Goal: Task Accomplishment & Management: Manage account settings

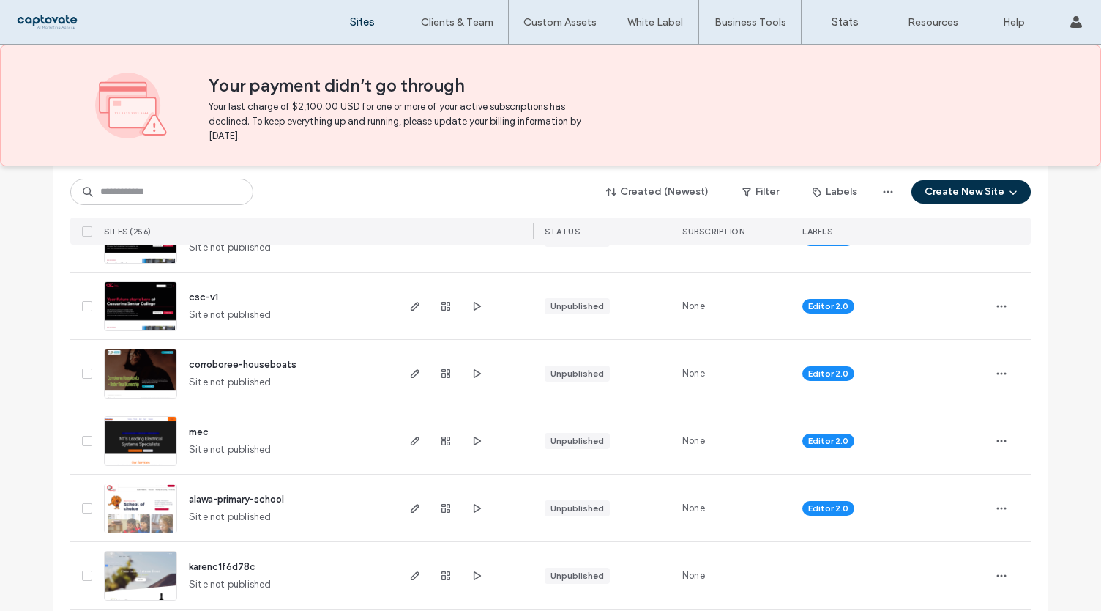
scroll to position [366, 0]
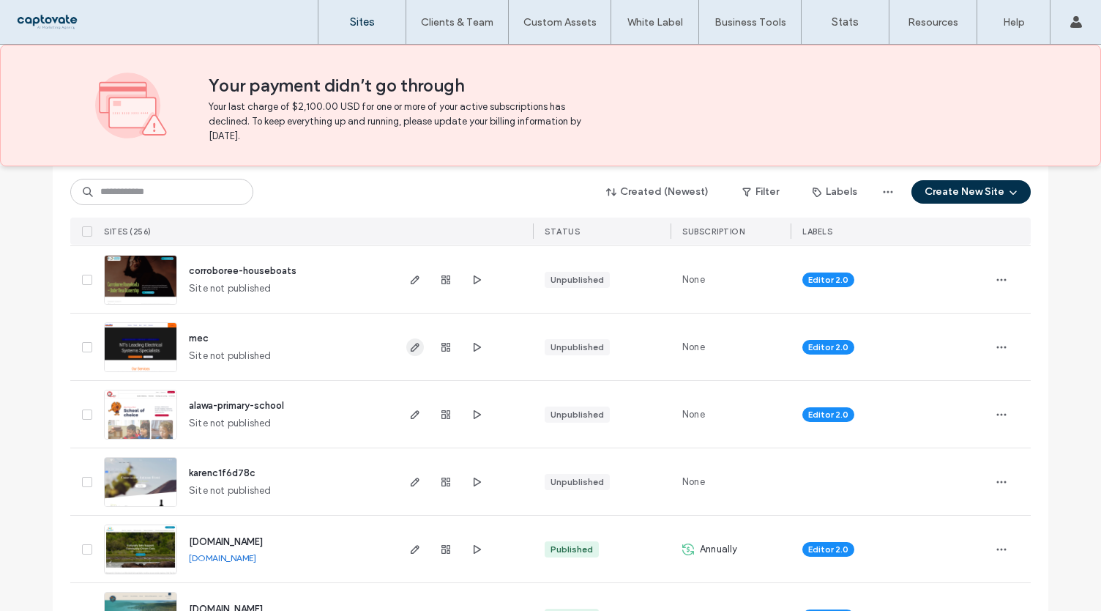
click at [411, 349] on use "button" at bounding box center [415, 347] width 9 height 9
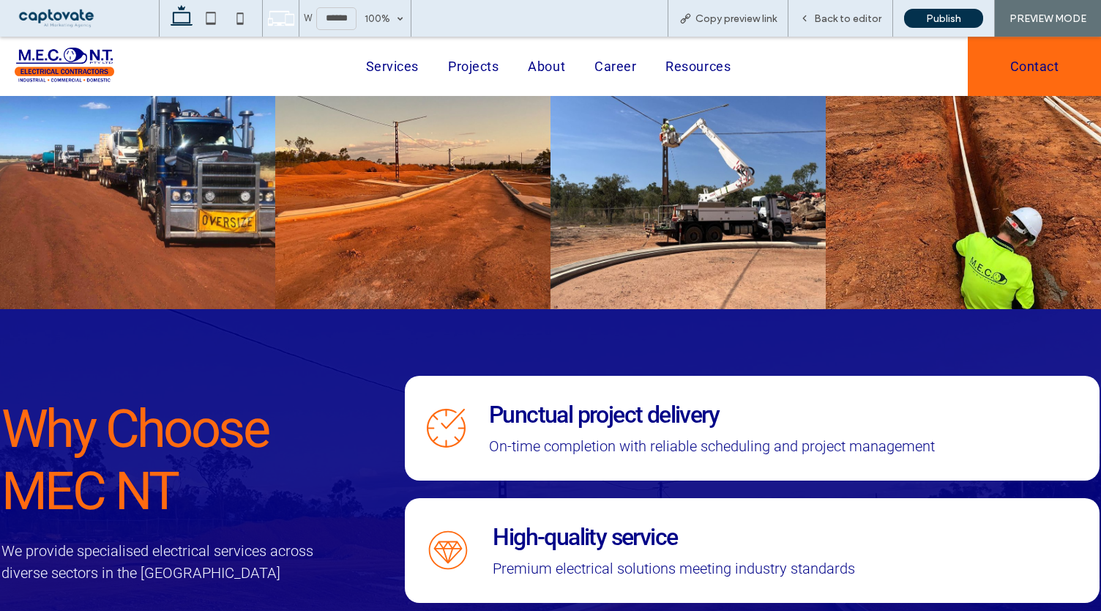
scroll to position [2734, 0]
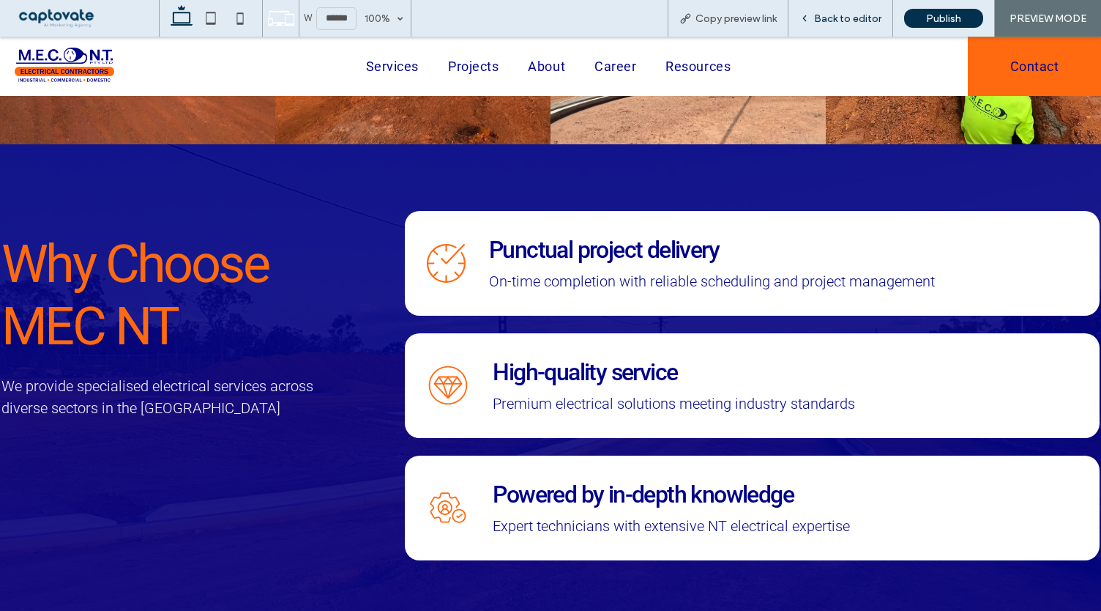
click at [845, 20] on span "Back to editor" at bounding box center [847, 18] width 67 height 12
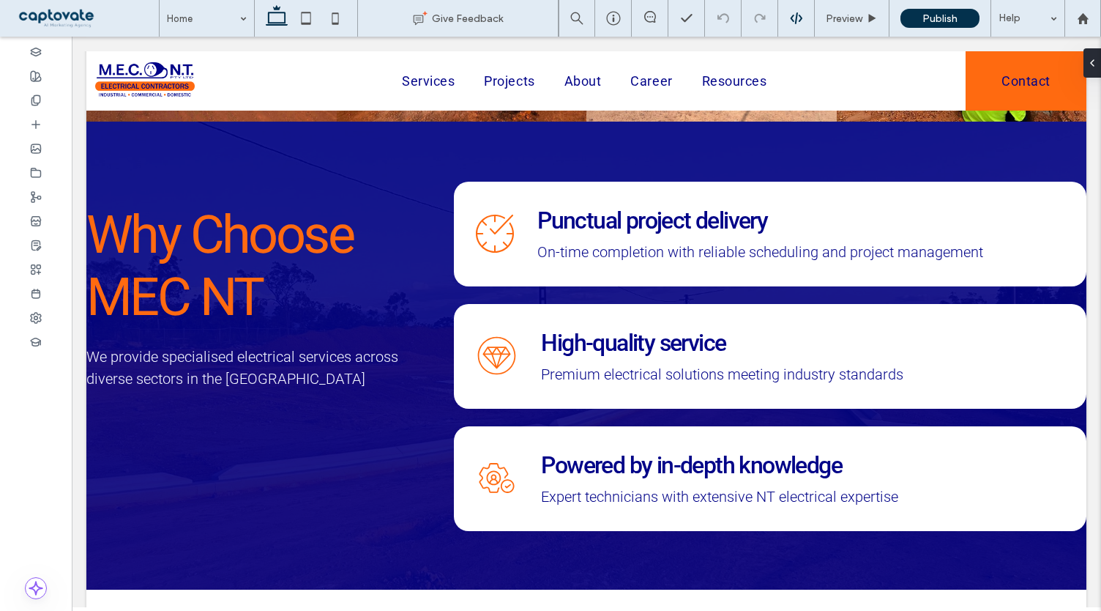
scroll to position [2734, 0]
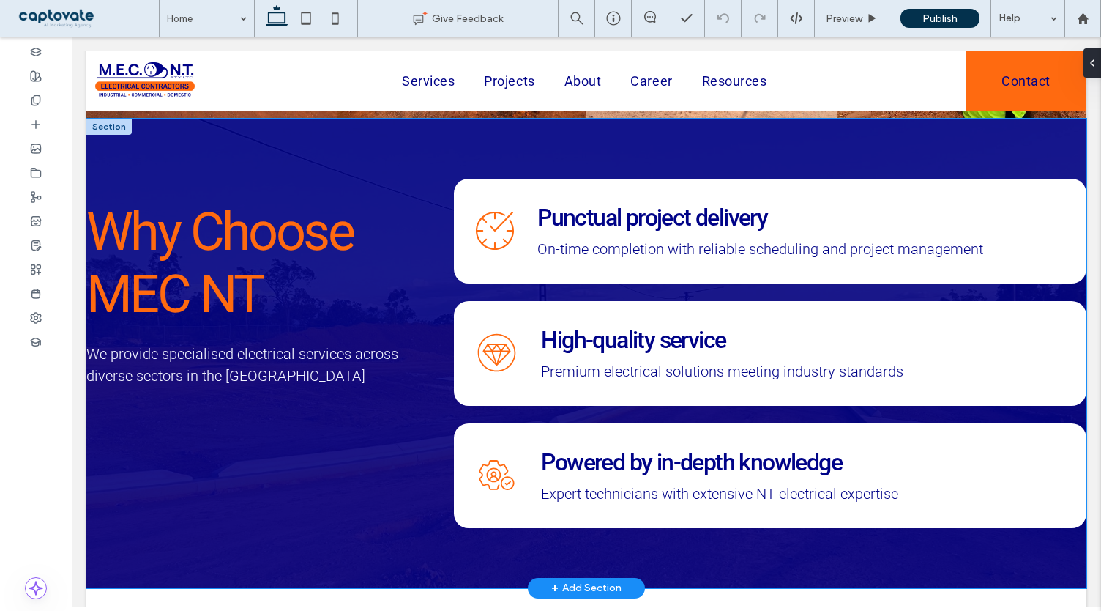
click at [180, 146] on div "Why Choose MEC NT We provide specialised electrical services across diverse sec…" at bounding box center [586, 353] width 1000 height 469
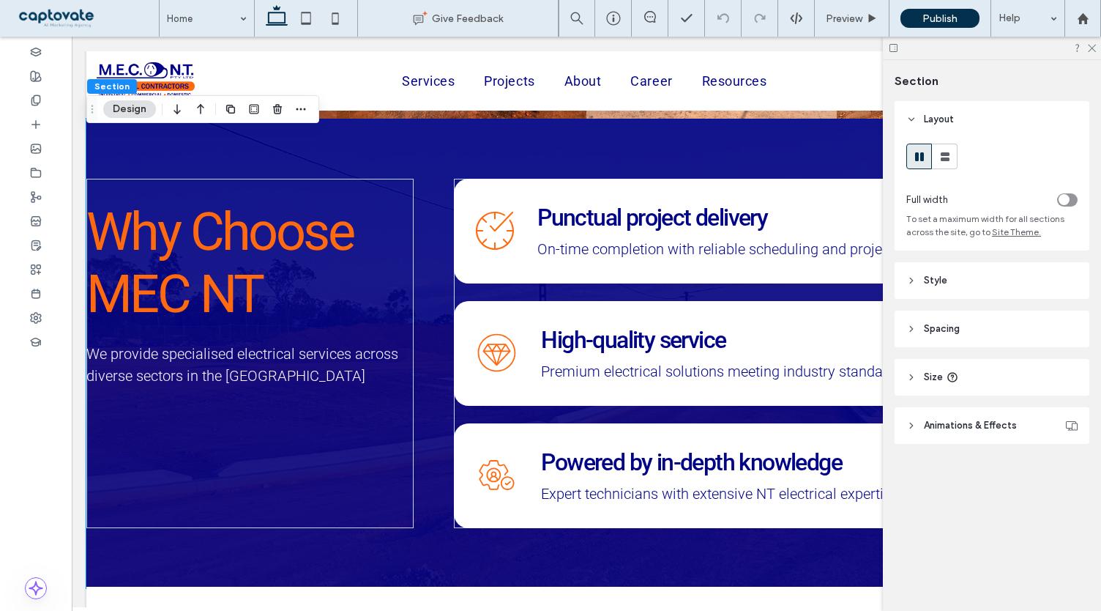
click at [1007, 321] on header "Spacing" at bounding box center [992, 328] width 195 height 37
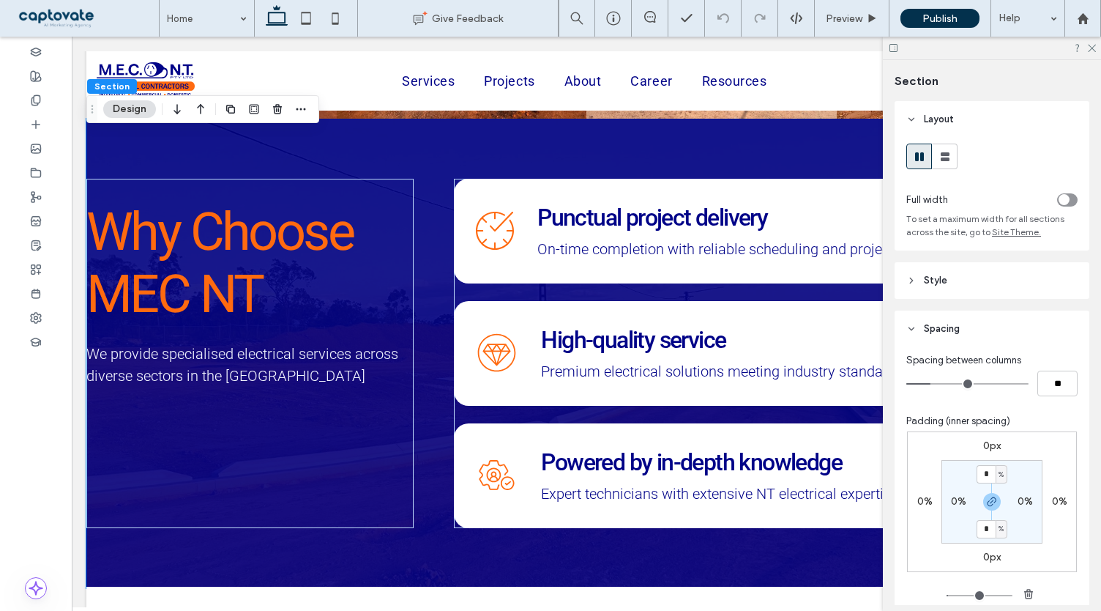
scroll to position [146, 0]
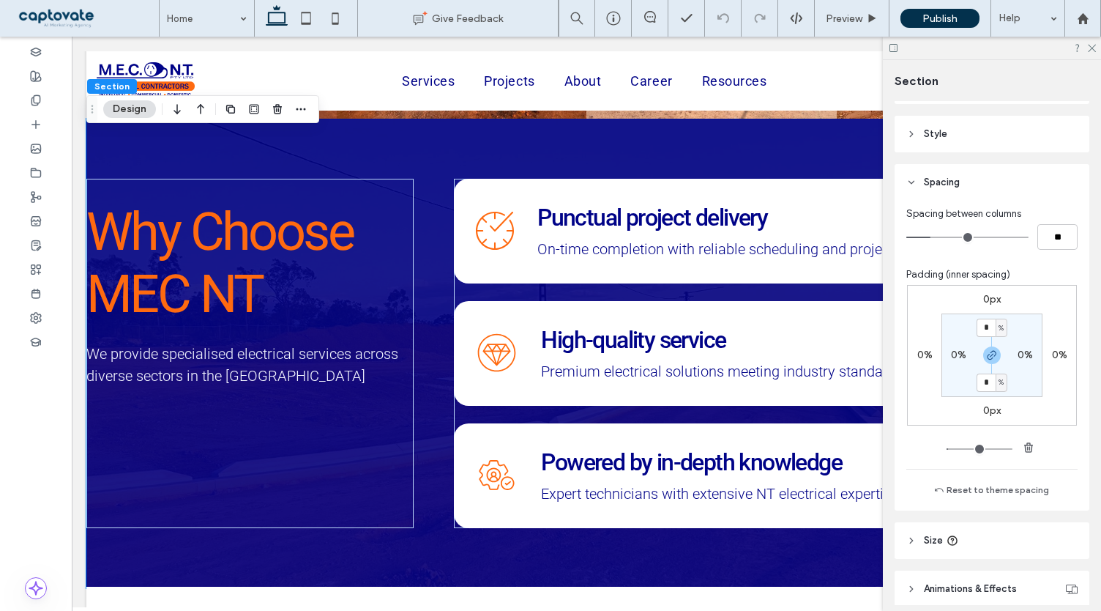
click at [952, 352] on label "0%" at bounding box center [958, 355] width 15 height 12
type input "*"
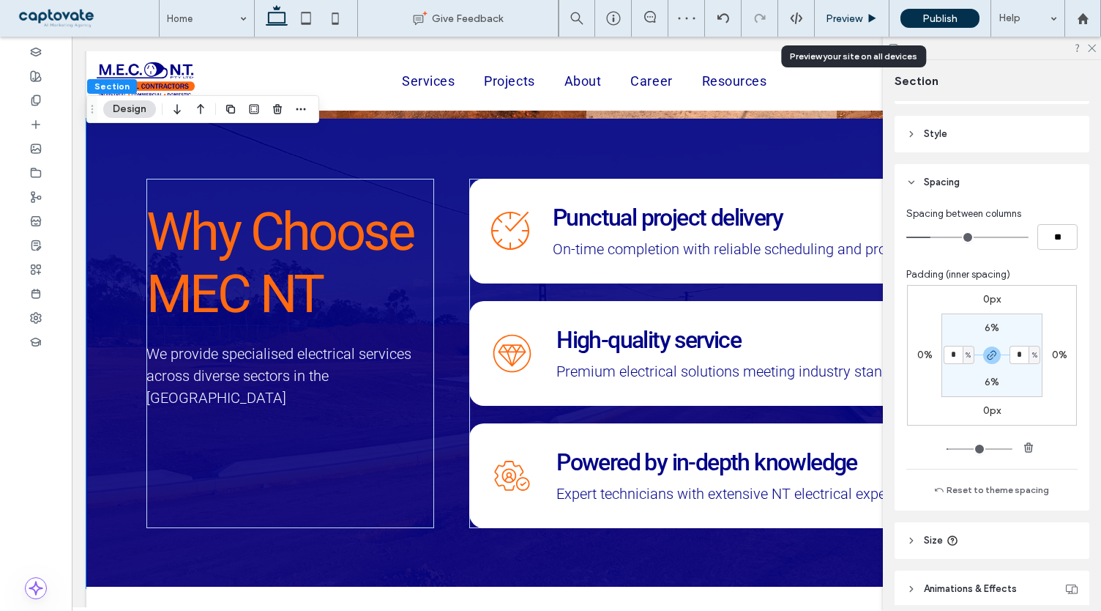
click at [852, 21] on span "Preview" at bounding box center [844, 18] width 37 height 12
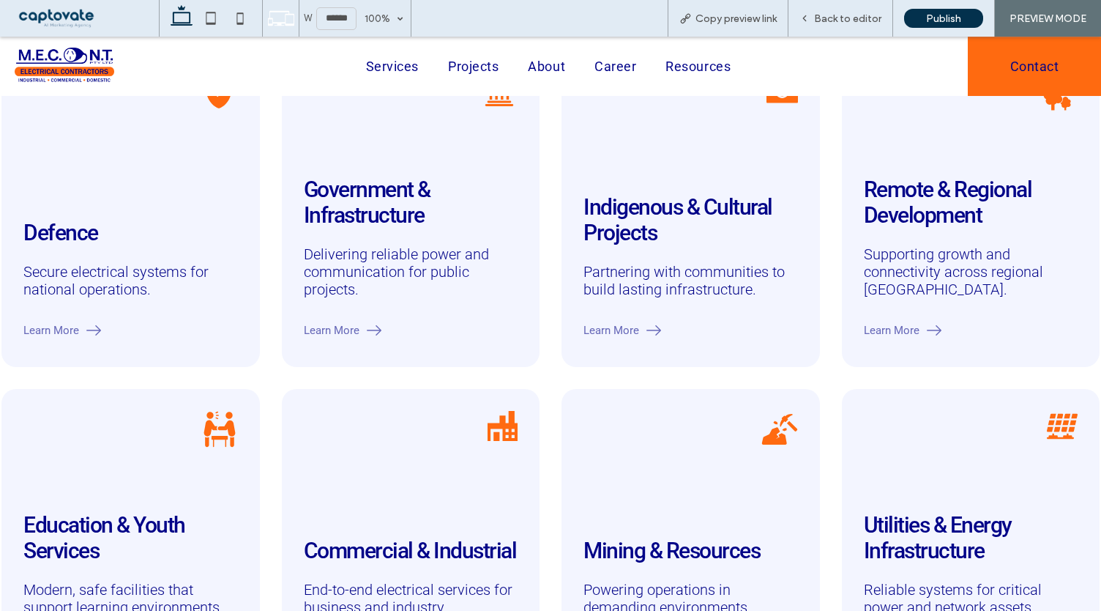
scroll to position [1782, 0]
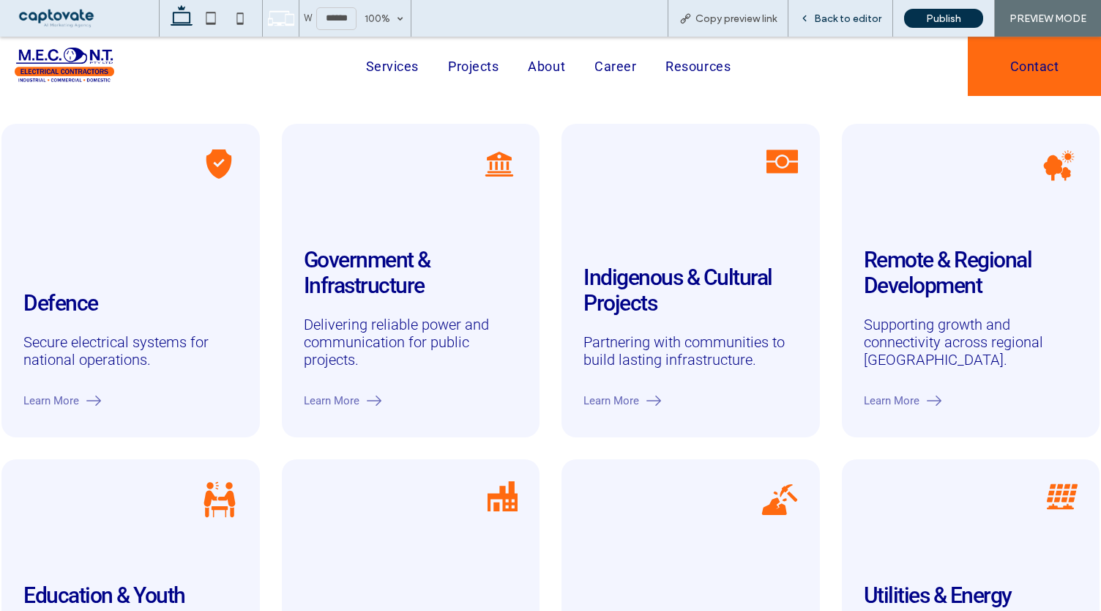
click at [855, 28] on div "Back to editor" at bounding box center [841, 18] width 105 height 37
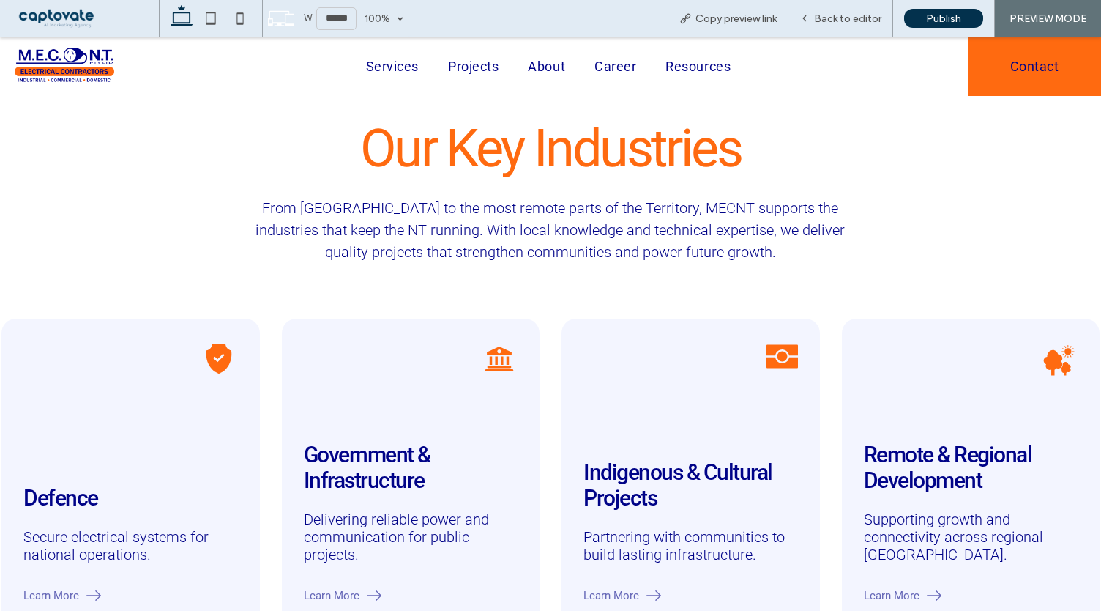
scroll to position [1562, 0]
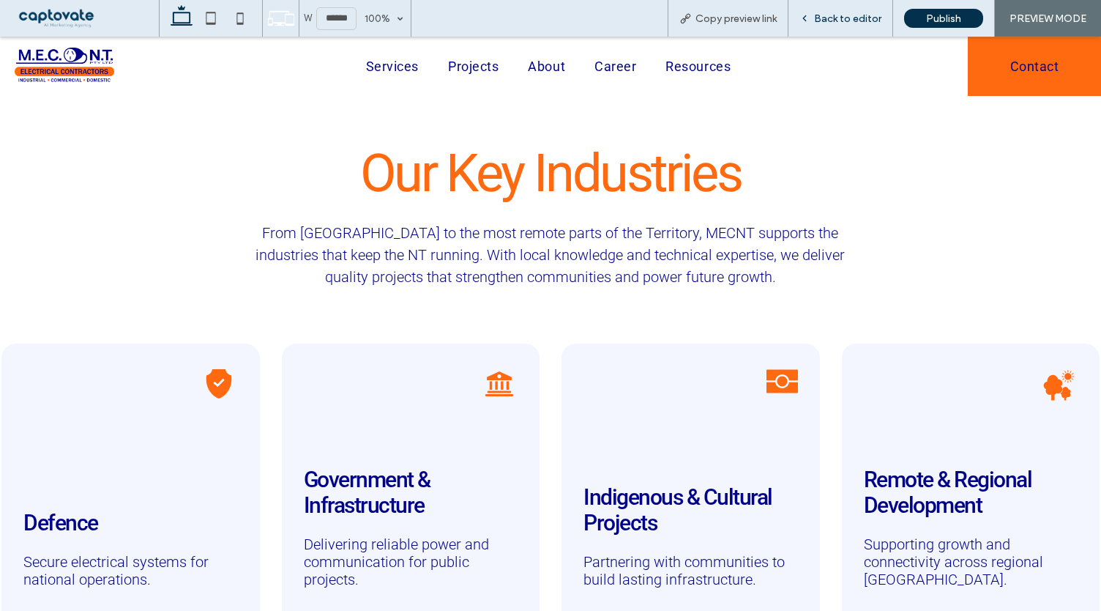
click at [841, 19] on span "Back to editor" at bounding box center [847, 18] width 67 height 12
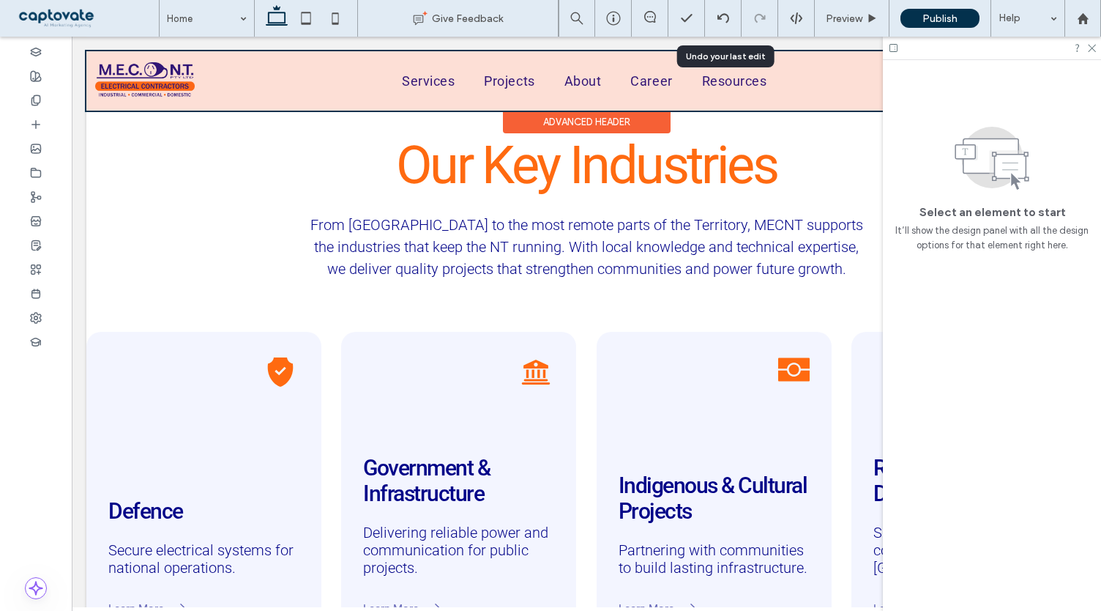
scroll to position [1562, 0]
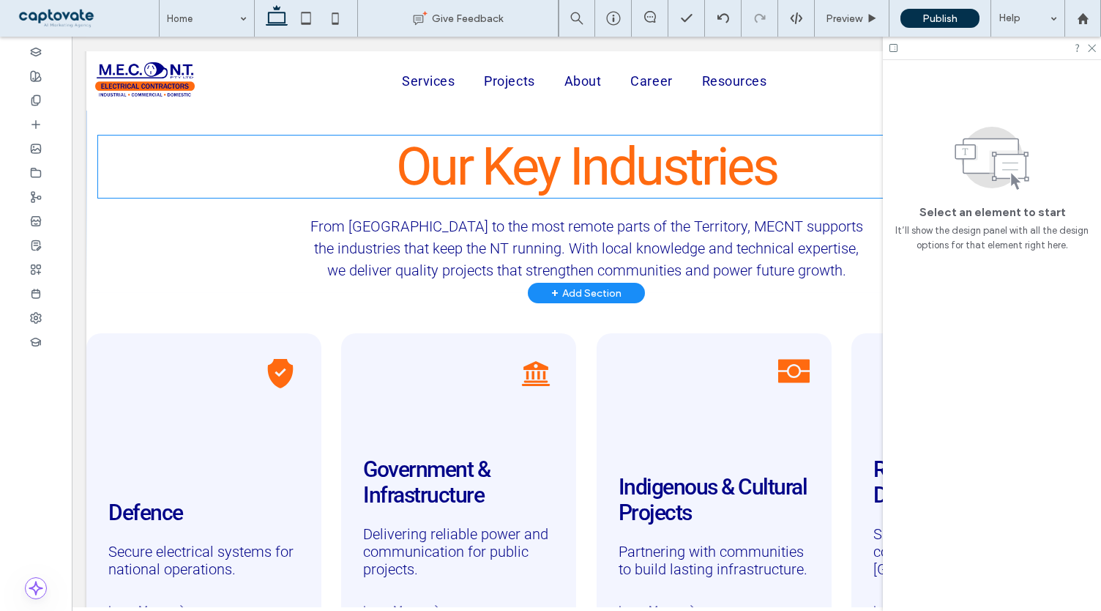
click at [165, 168] on h2 "Our Key Industries" at bounding box center [586, 166] width 977 height 62
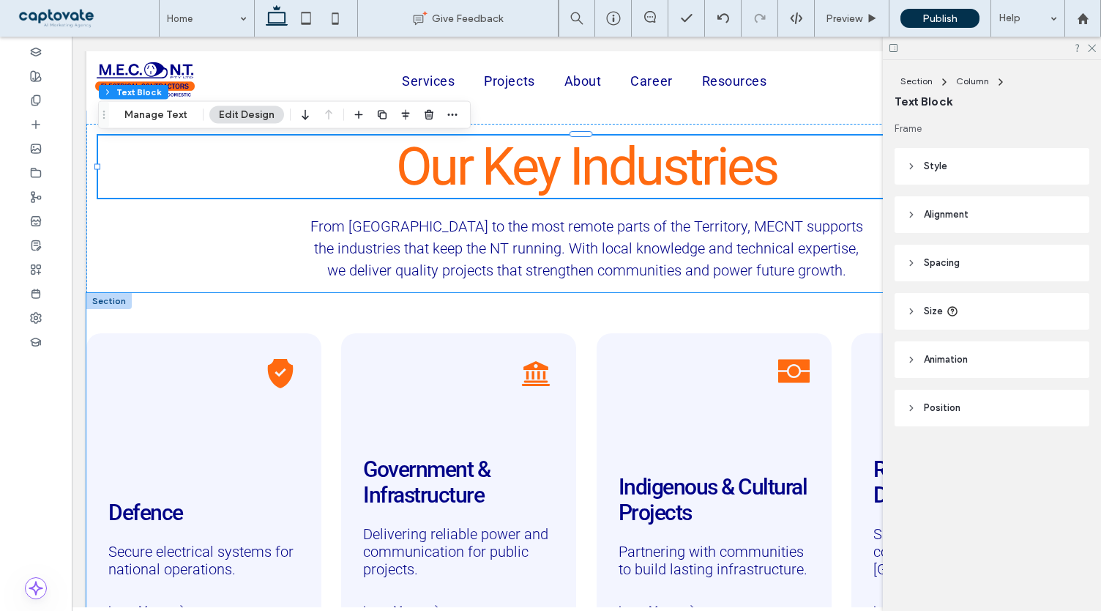
click at [114, 316] on div "Defence Secure electrical systems for national operations. Learn More Governmen…" at bounding box center [586, 470] width 1000 height 354
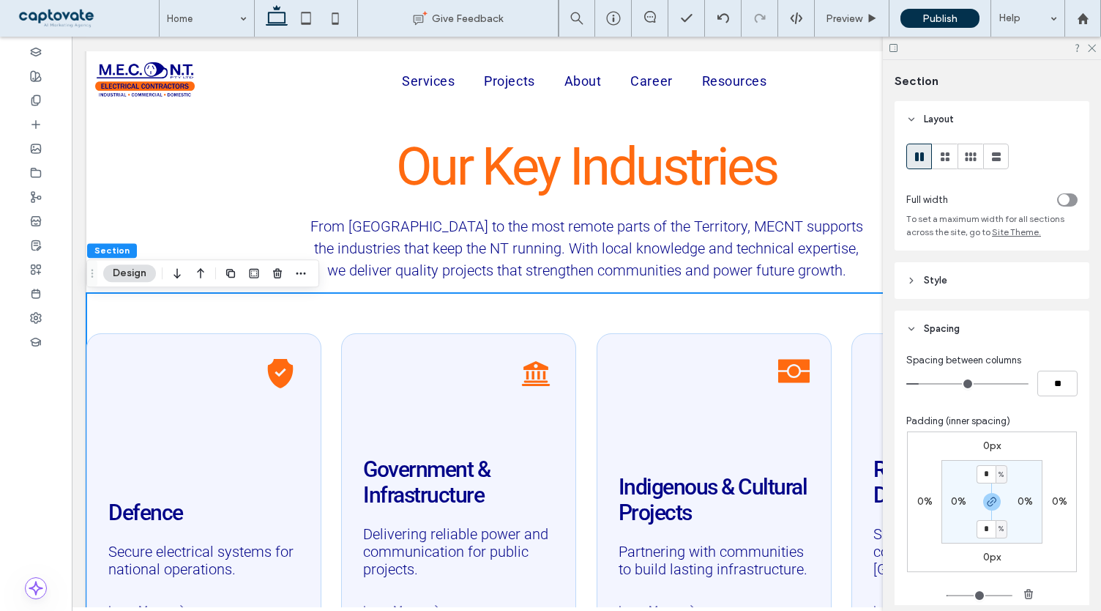
click at [955, 500] on label "0%" at bounding box center [958, 501] width 15 height 12
type input "*"
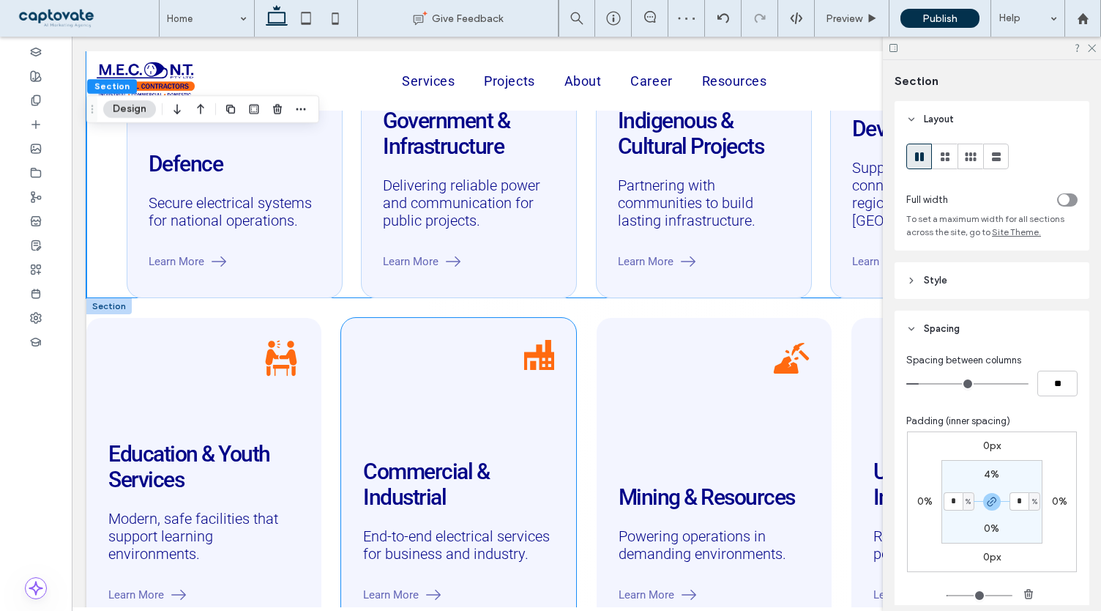
scroll to position [2075, 0]
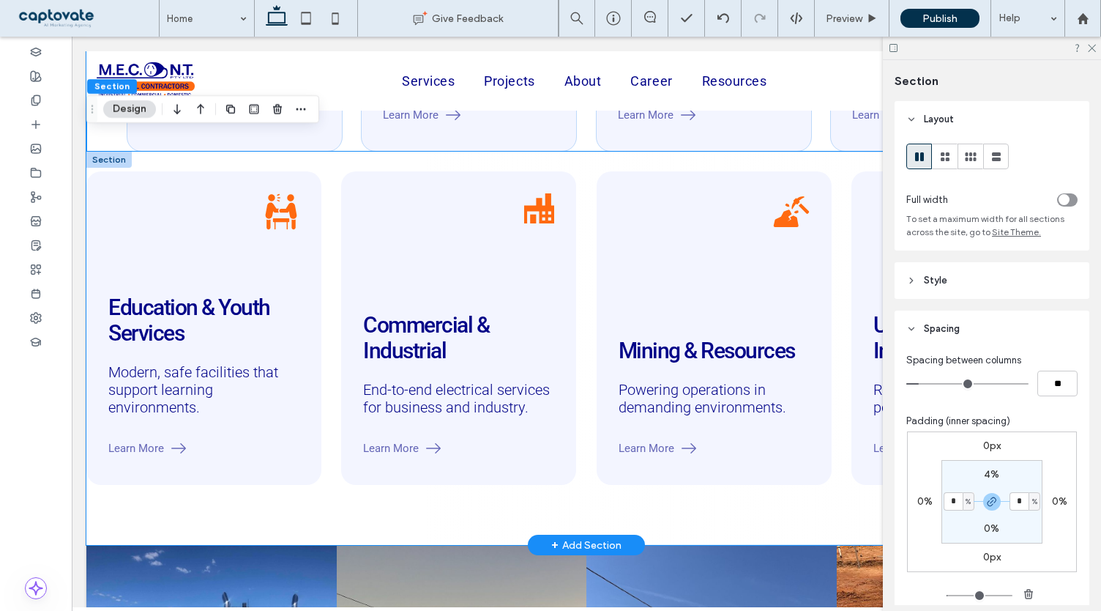
click at [334, 501] on div "Education & Youth Services Modern, safe facilities that support learning enviro…" at bounding box center [586, 348] width 1000 height 393
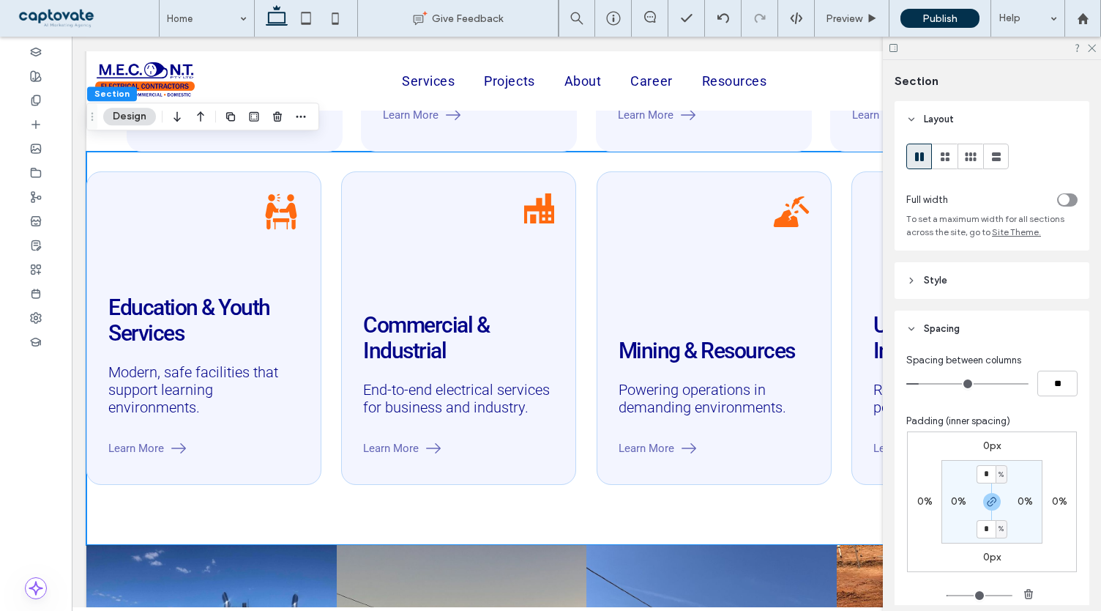
click at [953, 502] on label "0%" at bounding box center [958, 501] width 15 height 12
type input "*"
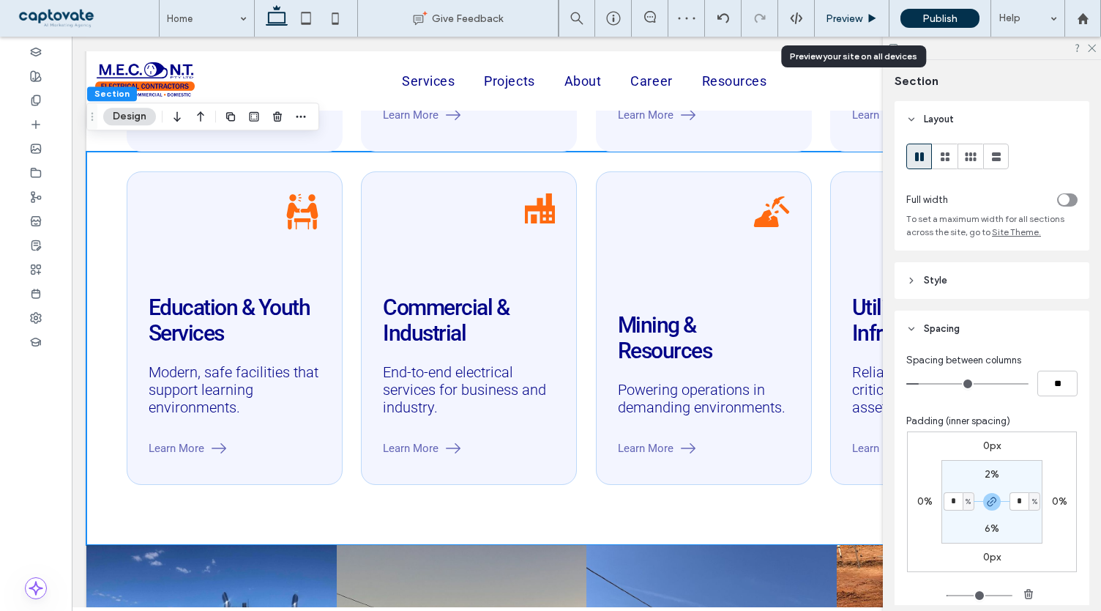
click at [848, 21] on span "Preview" at bounding box center [844, 18] width 37 height 12
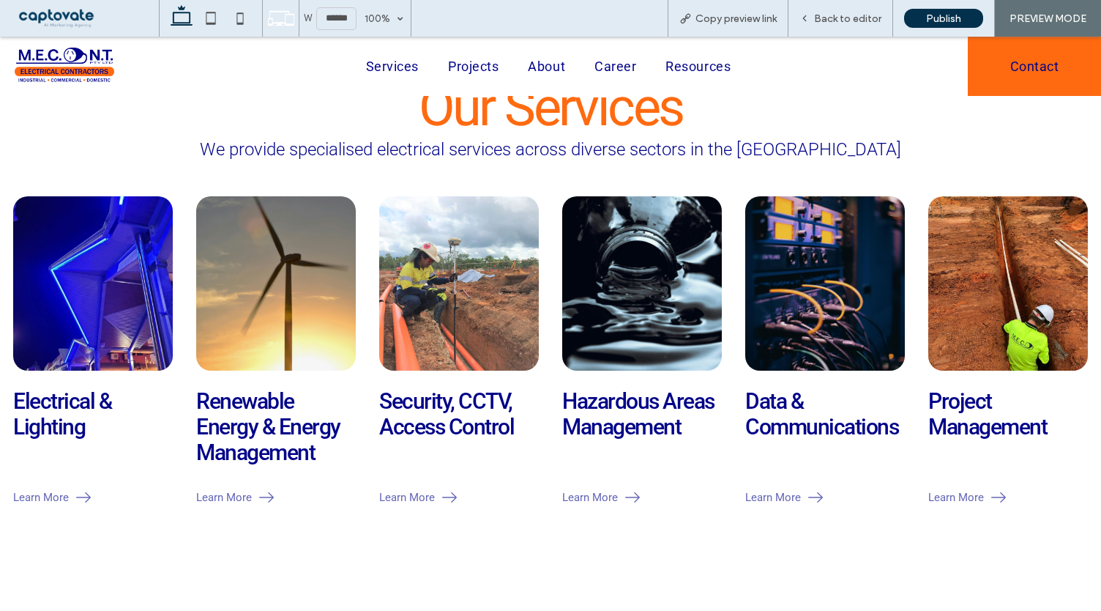
scroll to position [547, 0]
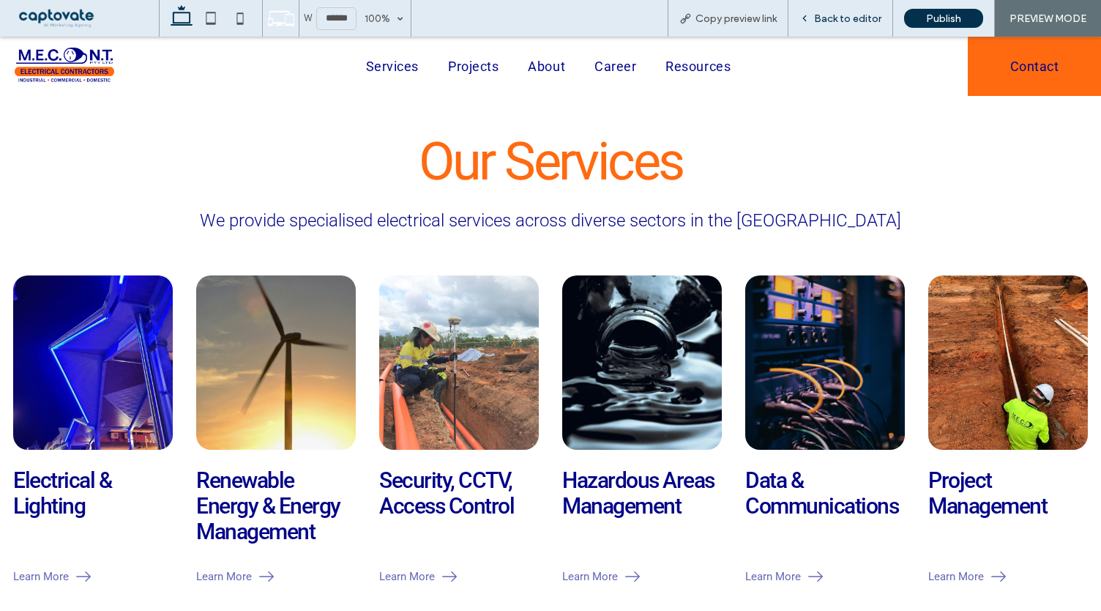
click at [853, 22] on span "Back to editor" at bounding box center [847, 18] width 67 height 12
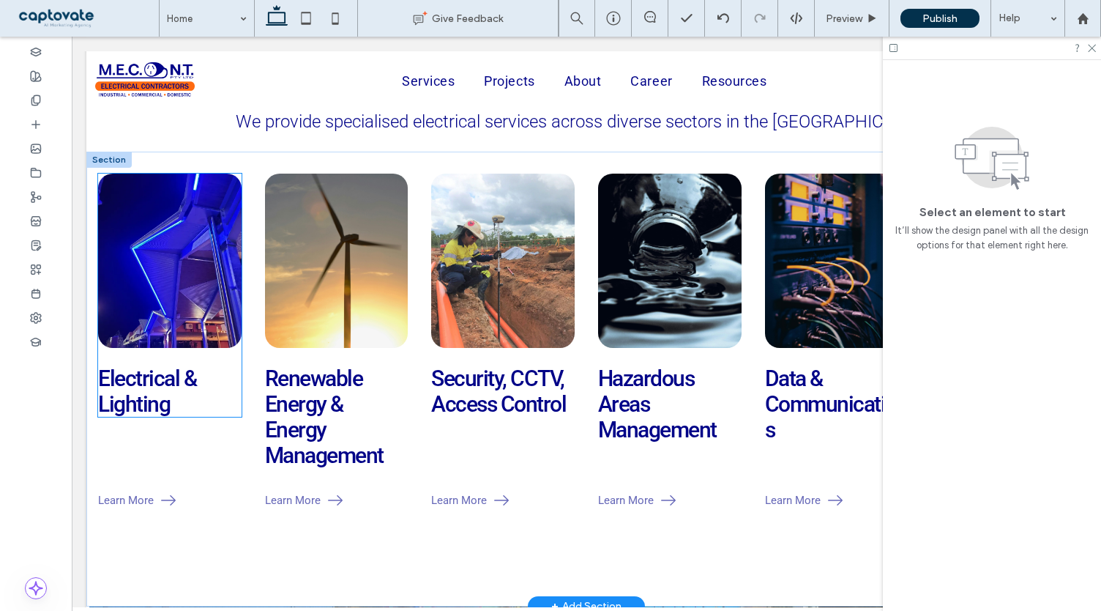
scroll to position [708, 0]
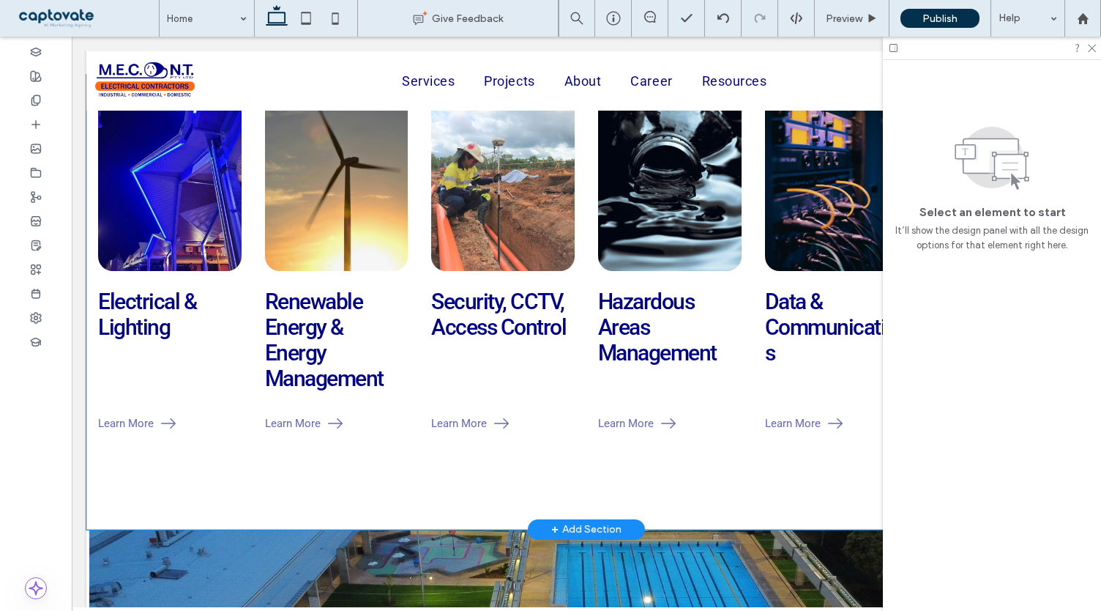
click at [193, 496] on div "Electrical & Lighting Learn More Renewable Energy & Energy Management Learn Mor…" at bounding box center [586, 302] width 1000 height 455
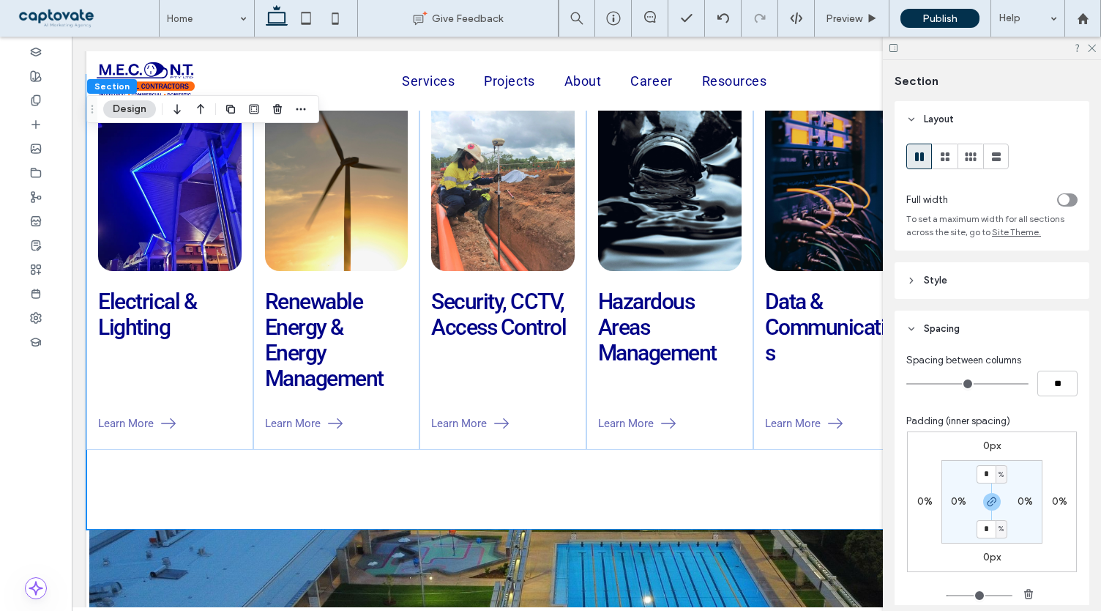
click at [958, 504] on label "0%" at bounding box center [958, 501] width 15 height 12
type input "*"
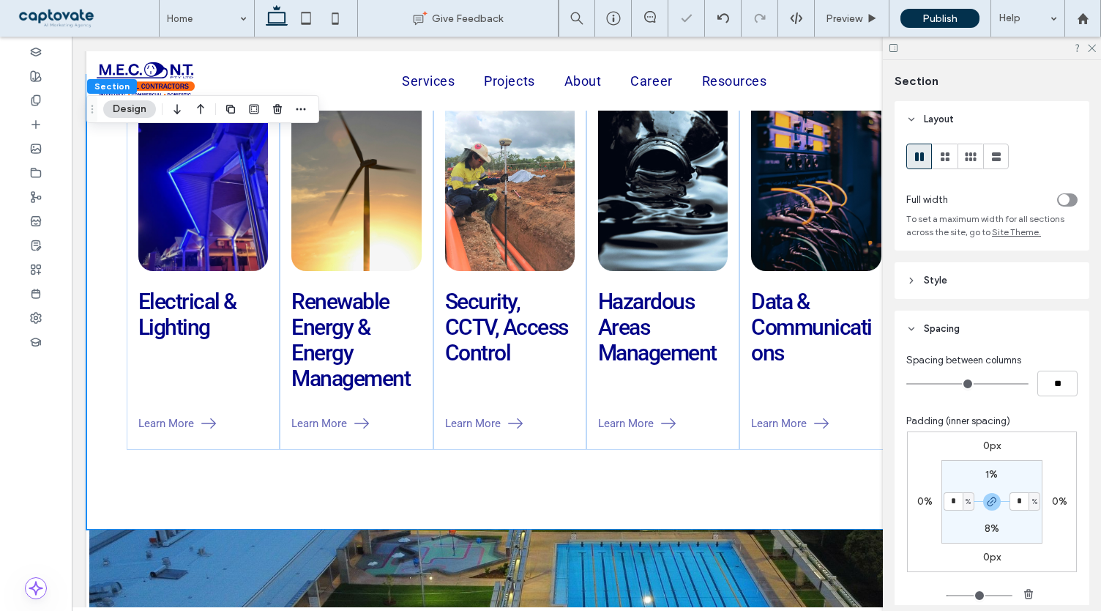
click at [957, 504] on input "*" at bounding box center [953, 501] width 19 height 18
click at [944, 502] on input "*" at bounding box center [953, 501] width 19 height 18
type input "*"
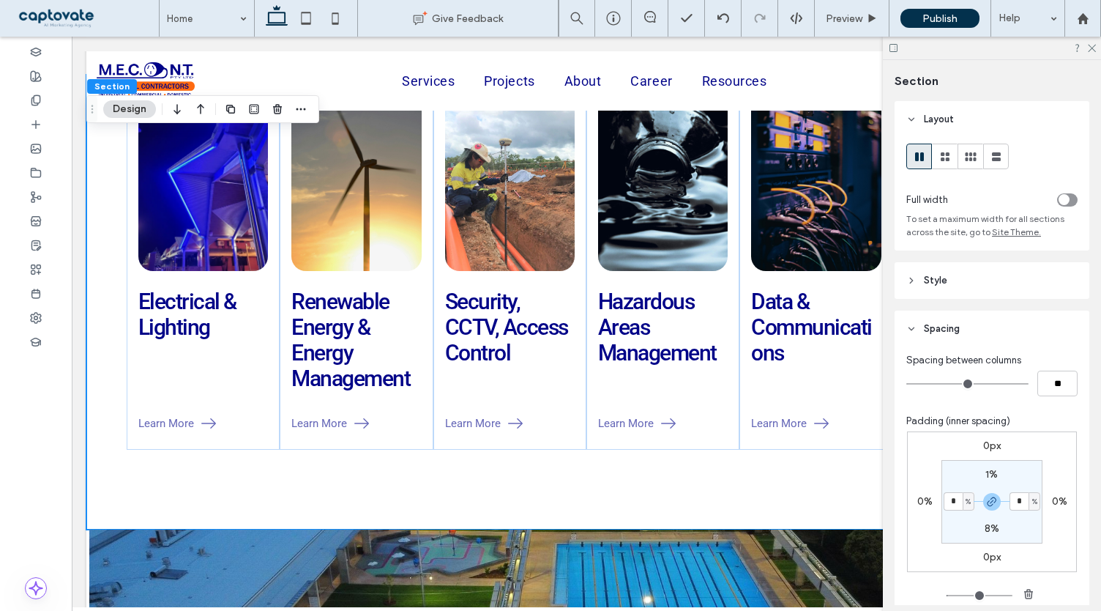
type input "*"
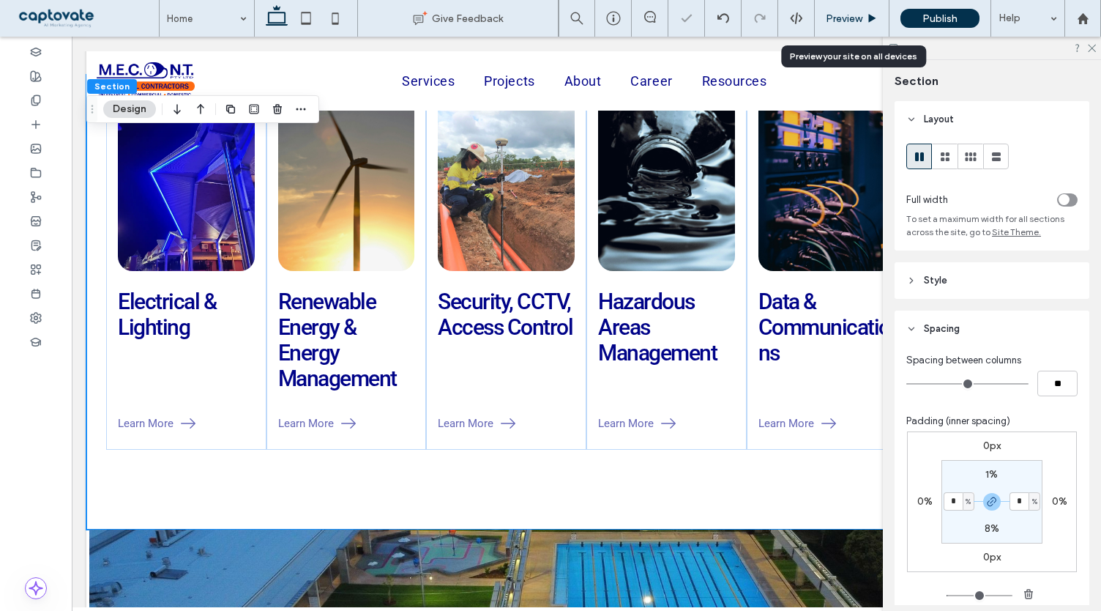
click at [849, 18] on span "Preview" at bounding box center [844, 18] width 37 height 12
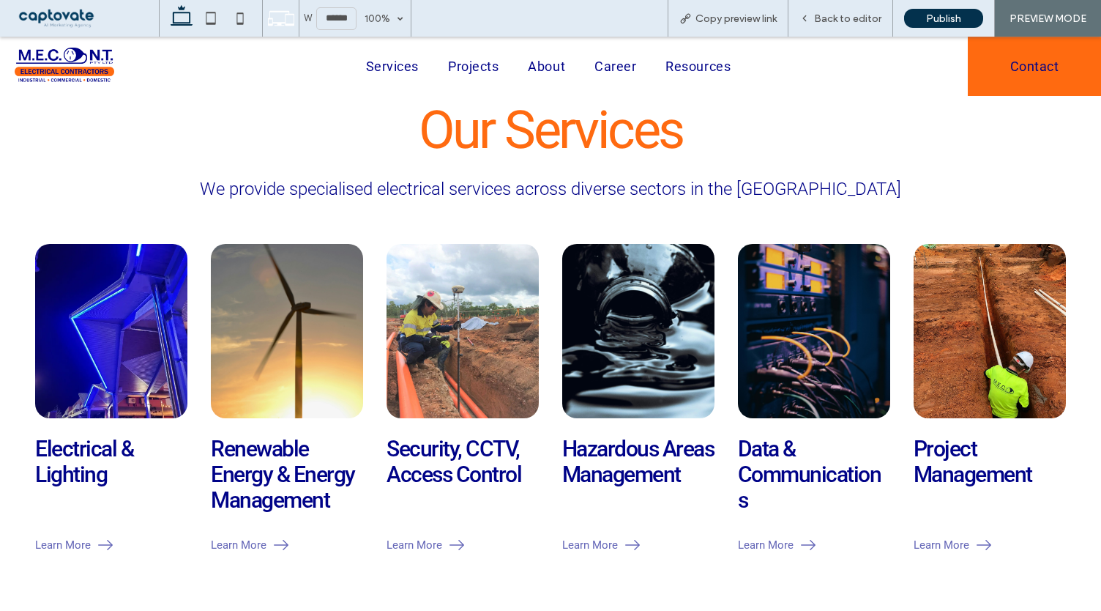
scroll to position [576, 0]
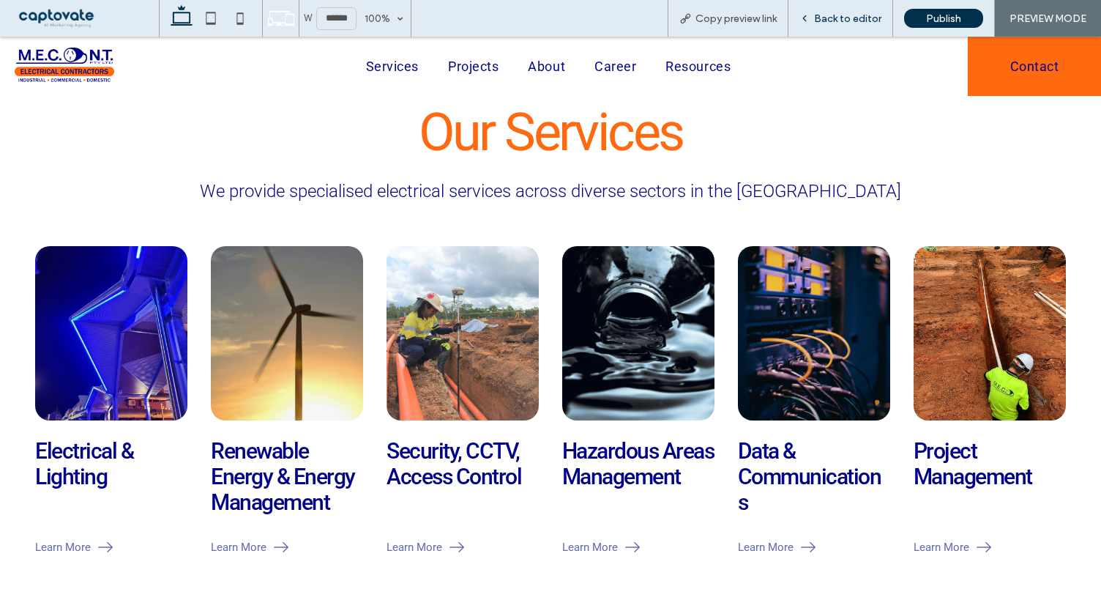
click at [848, 21] on span "Back to editor" at bounding box center [847, 18] width 67 height 12
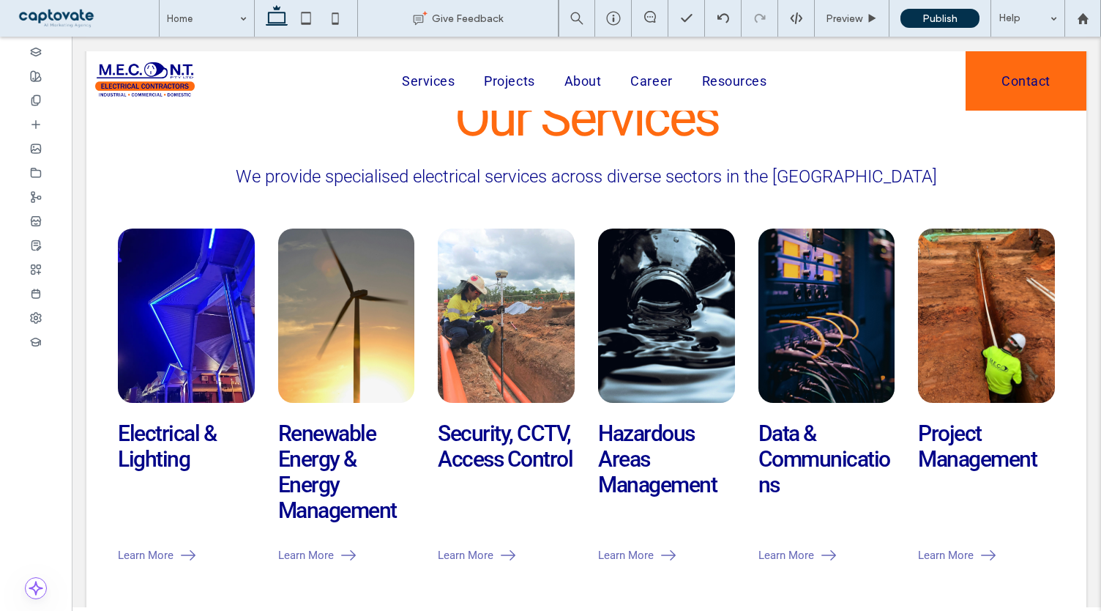
scroll to position [562, 0]
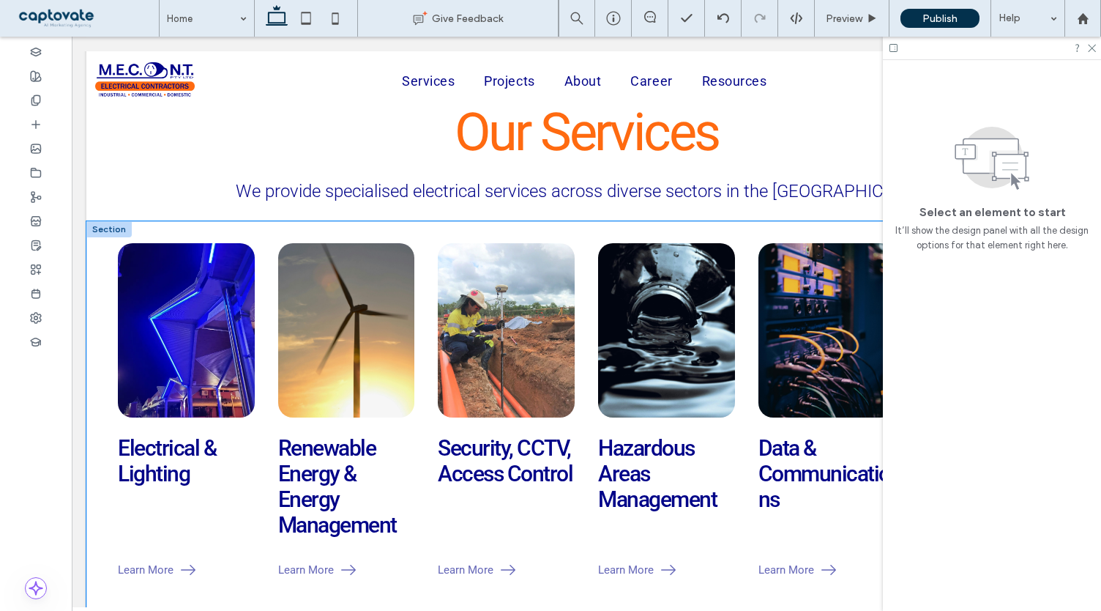
click at [95, 269] on div "Electrical & Lighting Learn More Renewable Energy & Energy Management Learn Mor…" at bounding box center [586, 448] width 1000 height 455
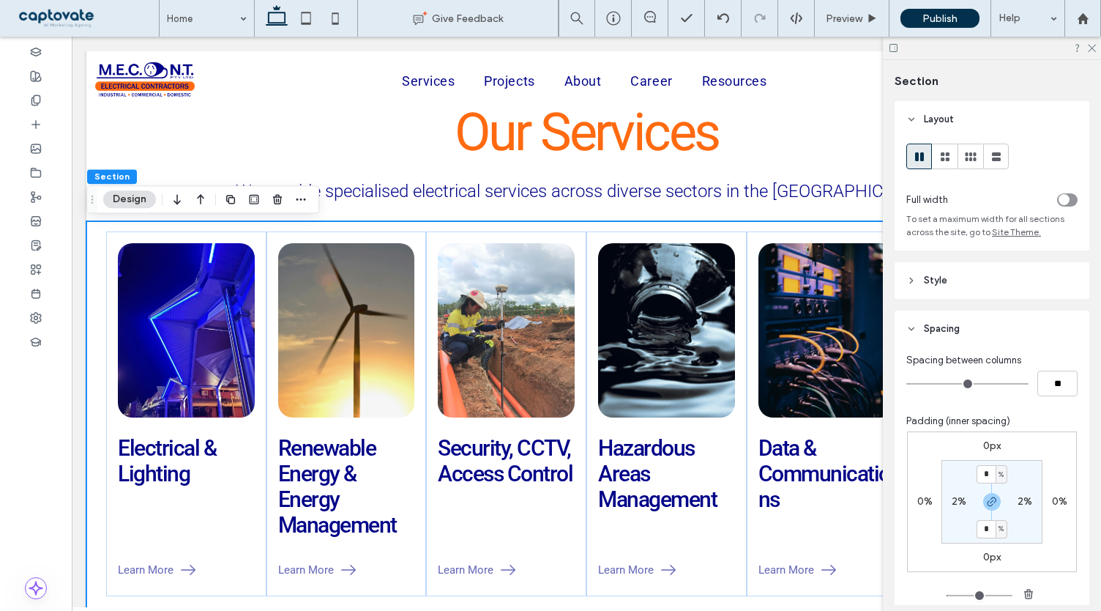
click at [953, 499] on label "2%" at bounding box center [959, 501] width 15 height 12
type input "*"
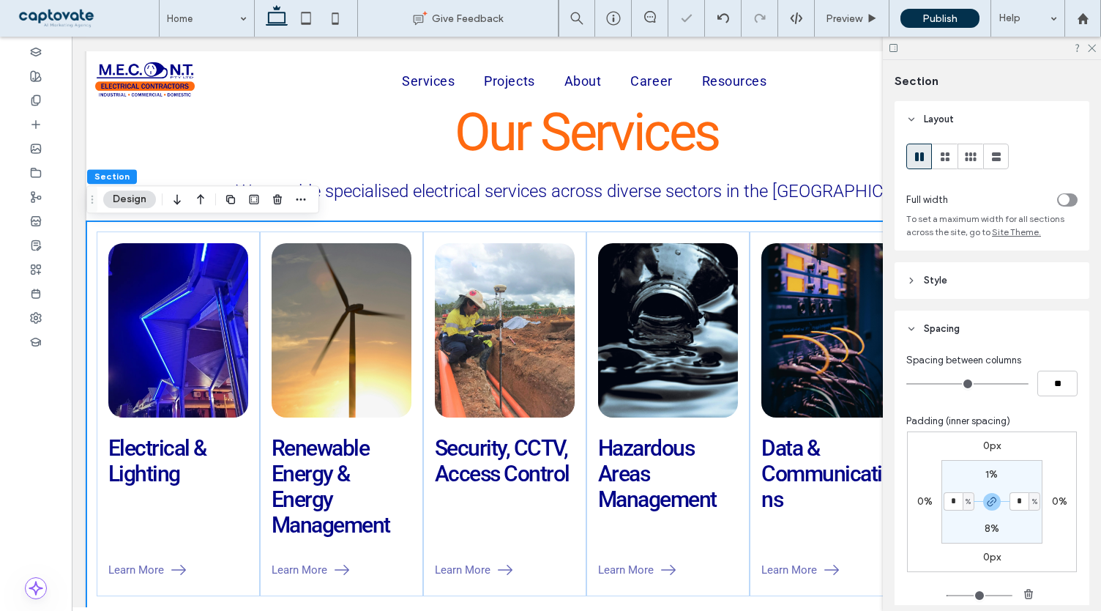
click at [953, 499] on input "*" at bounding box center [953, 501] width 19 height 18
type input "*"
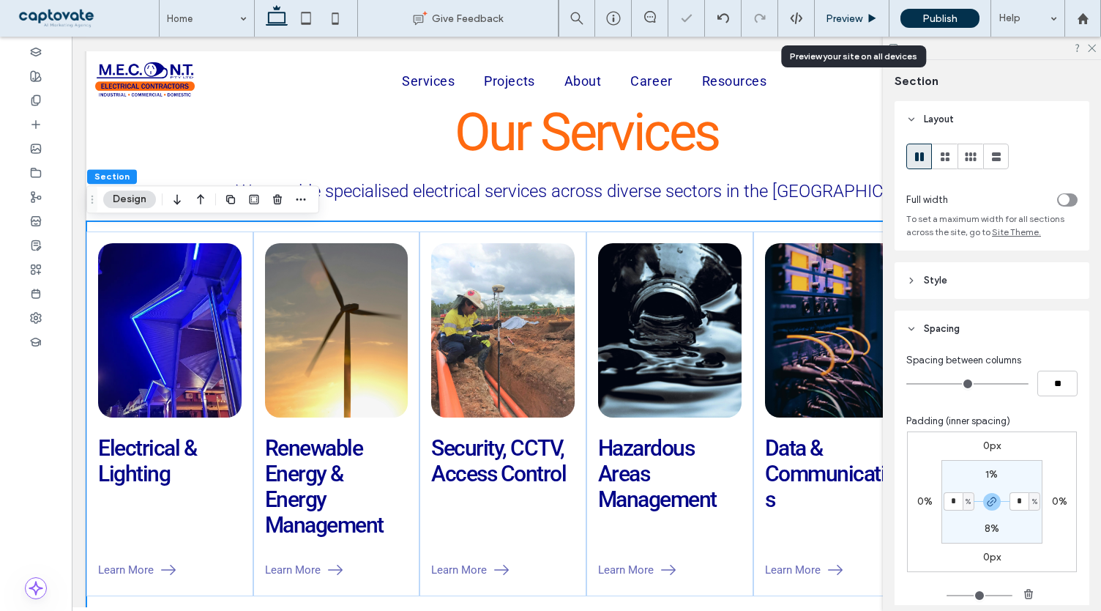
click at [854, 14] on span "Preview" at bounding box center [844, 18] width 37 height 12
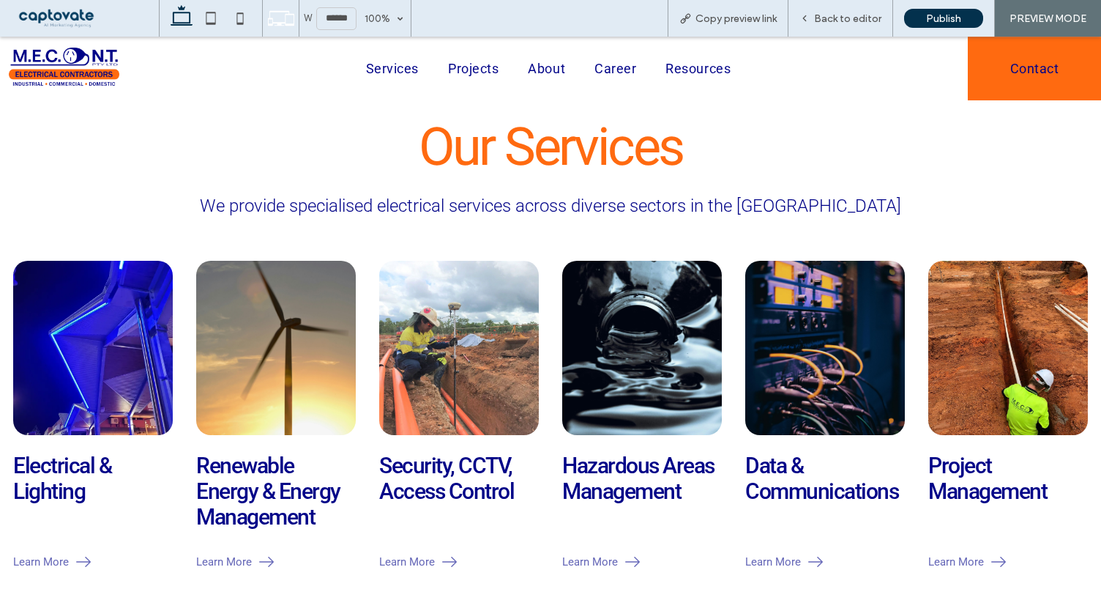
scroll to position [576, 0]
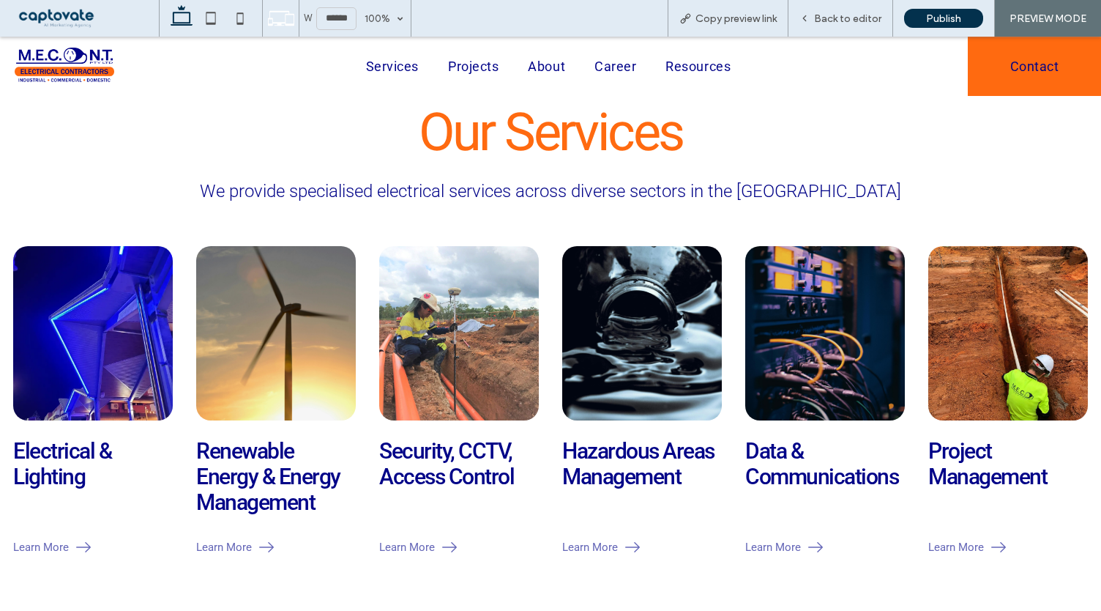
click at [854, 14] on span "Back to editor" at bounding box center [847, 18] width 67 height 12
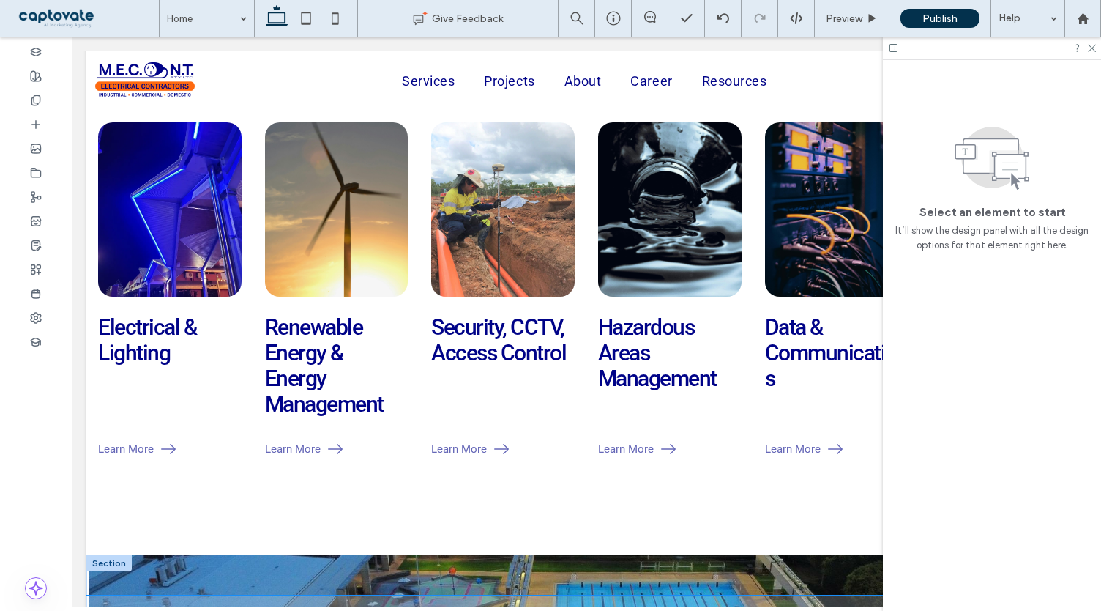
scroll to position [781, 0]
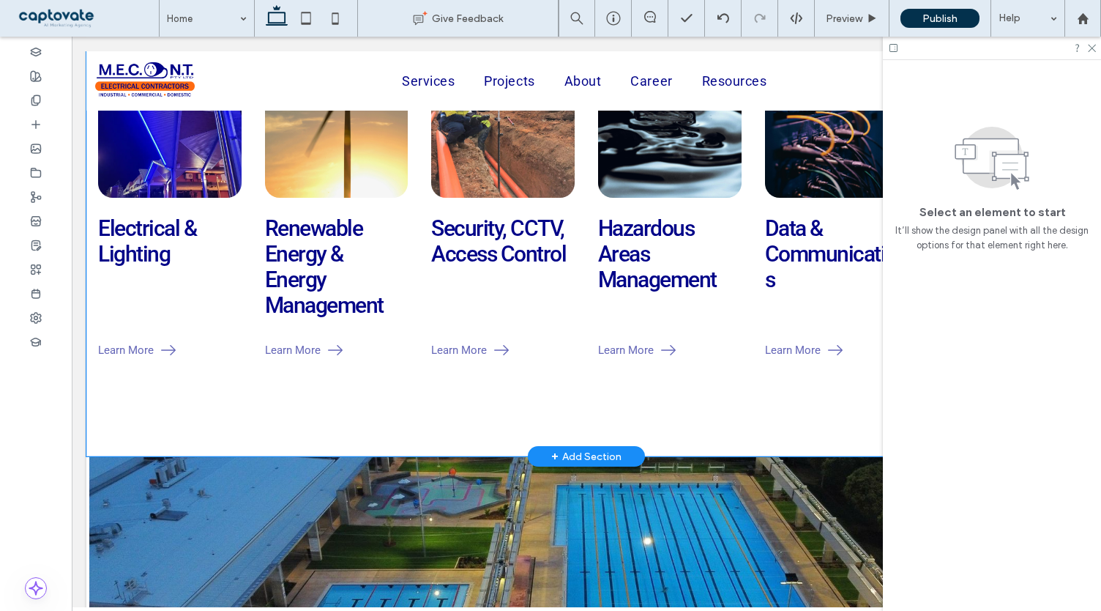
click at [263, 387] on div "Electrical & Lighting Learn More Renewable Energy & Energy Management Learn Mor…" at bounding box center [586, 228] width 1000 height 455
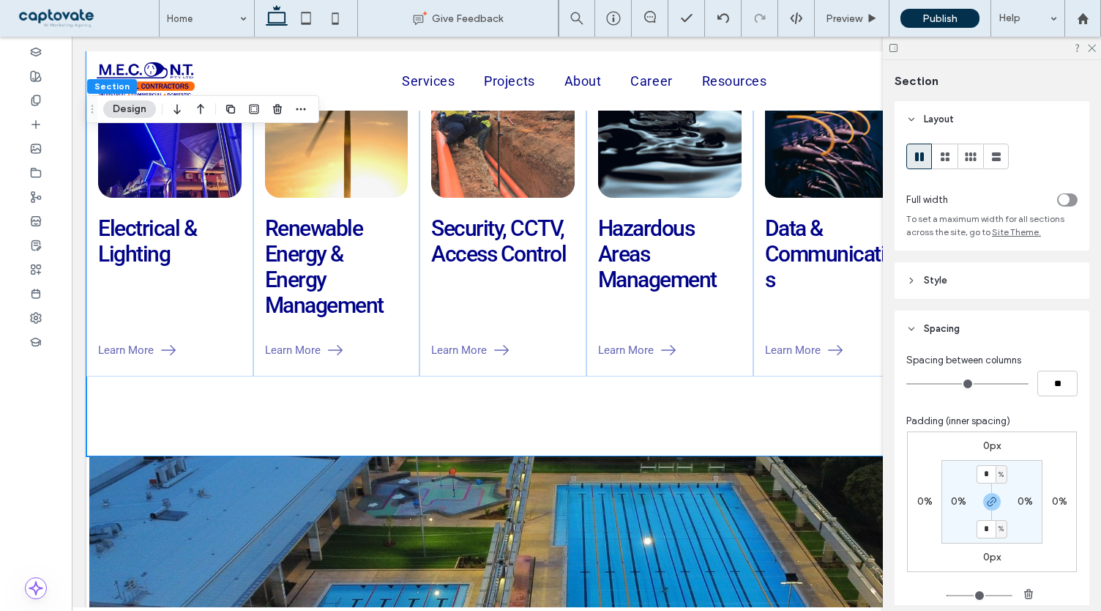
click at [958, 500] on label "0%" at bounding box center [958, 501] width 15 height 12
type input "*"
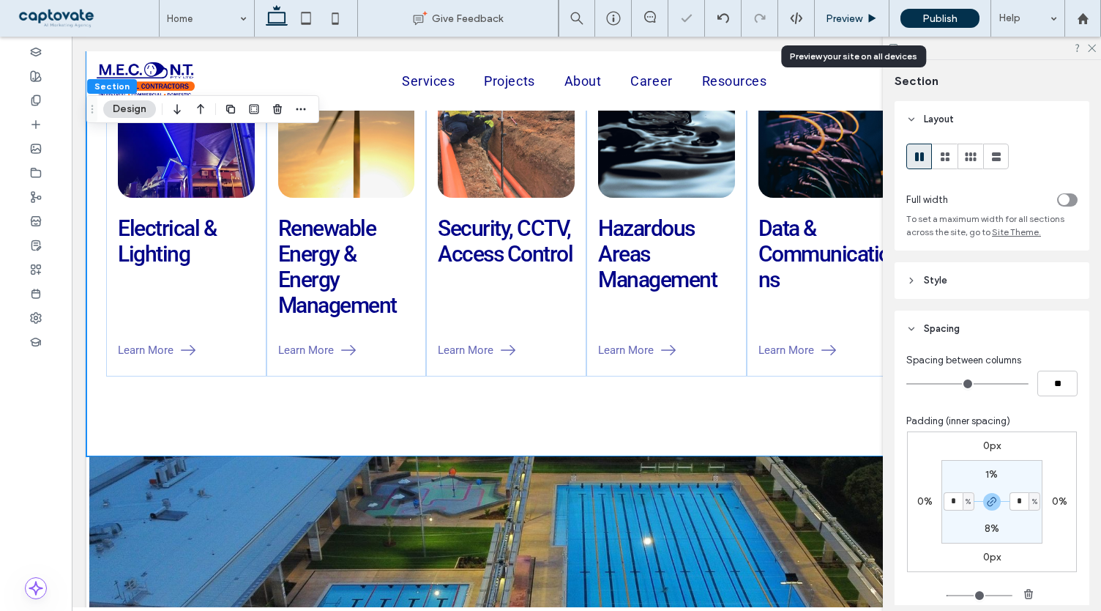
click at [868, 19] on icon at bounding box center [872, 18] width 11 height 11
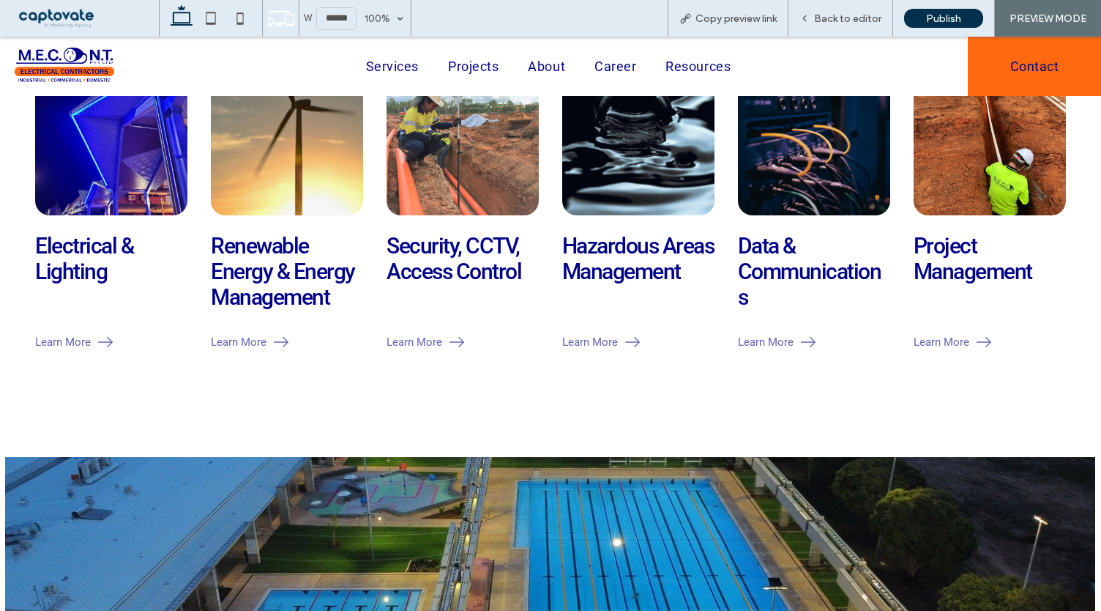
scroll to position [799, 0]
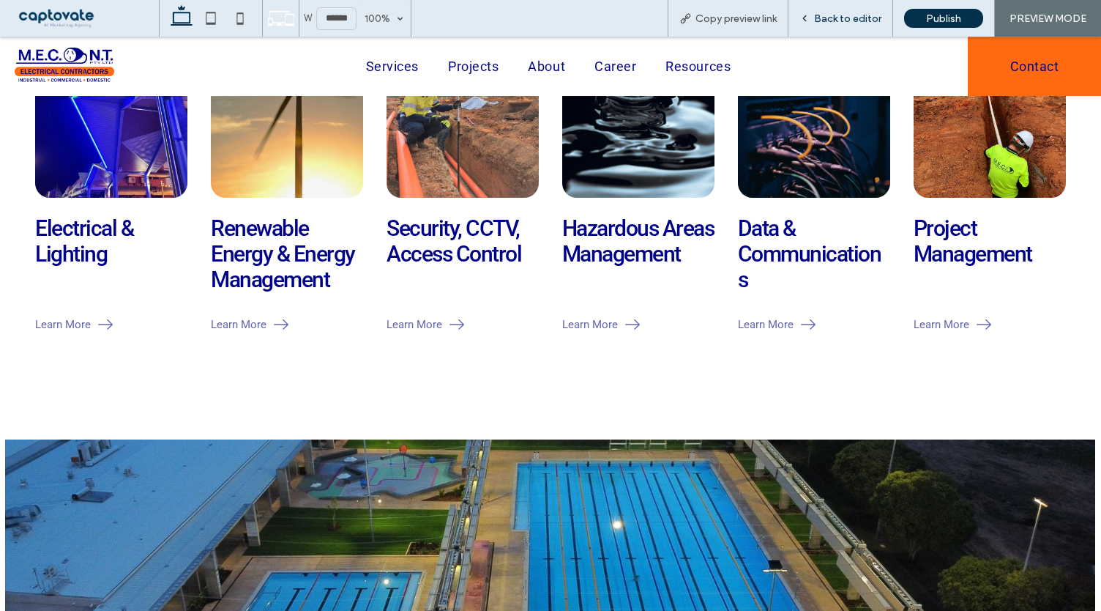
click at [868, 17] on span "Back to editor" at bounding box center [847, 18] width 67 height 12
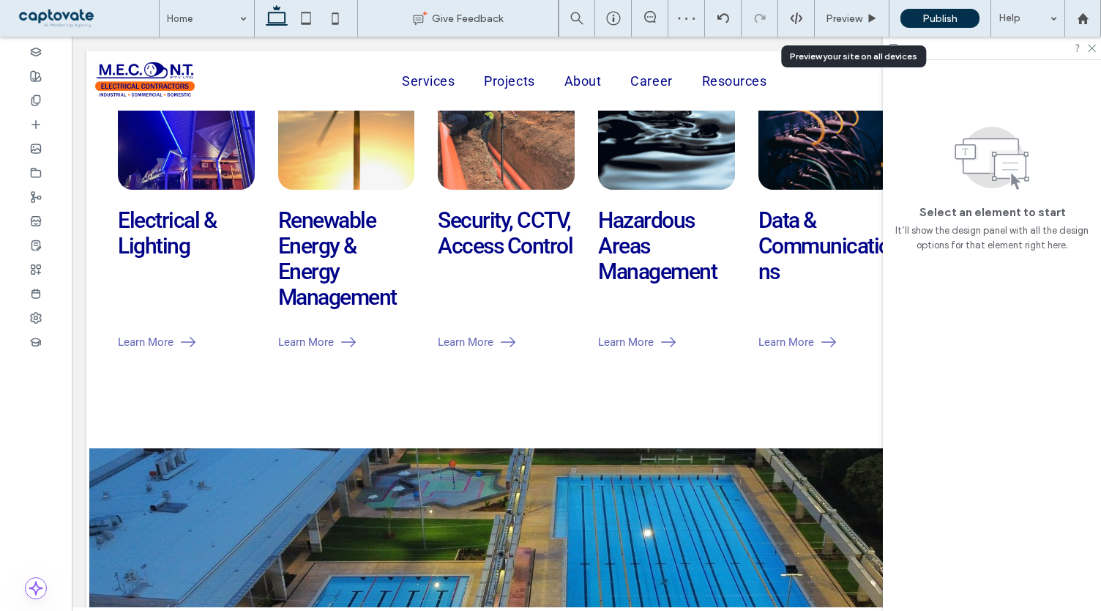
scroll to position [781, 0]
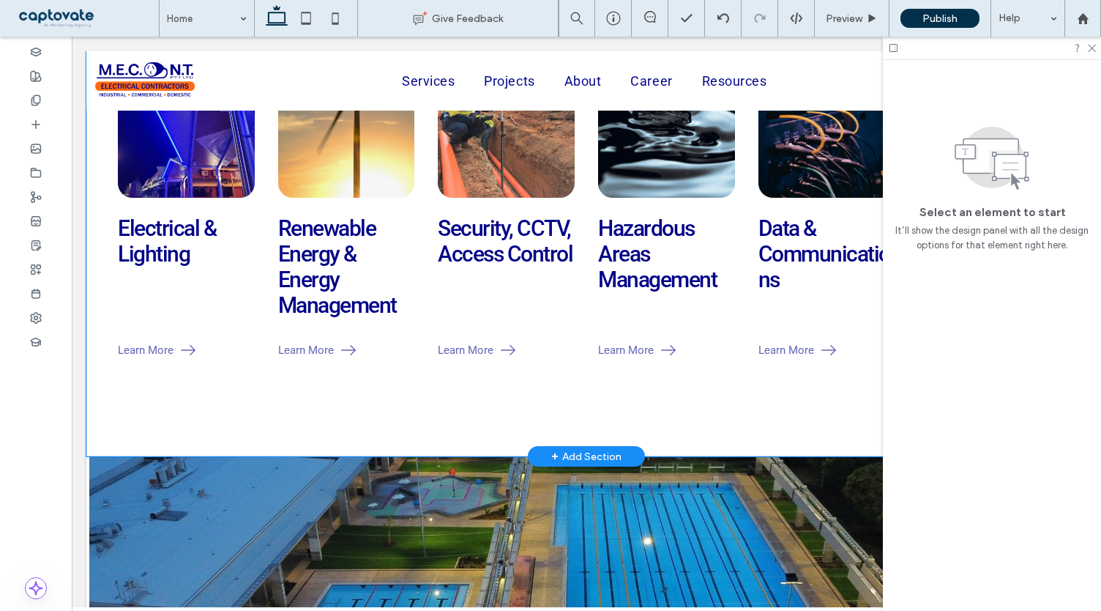
click at [680, 398] on div "Electrical & Lighting Learn More Renewable Energy & Energy Management Learn Mor…" at bounding box center [586, 228] width 1000 height 455
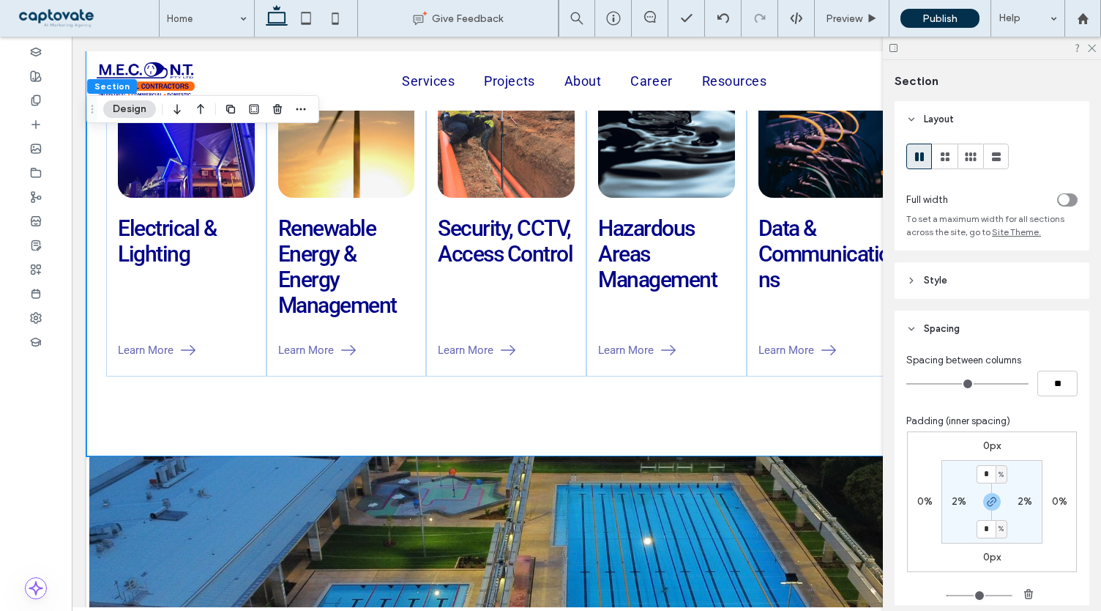
click at [959, 505] on label "2%" at bounding box center [959, 501] width 15 height 12
type input "*"
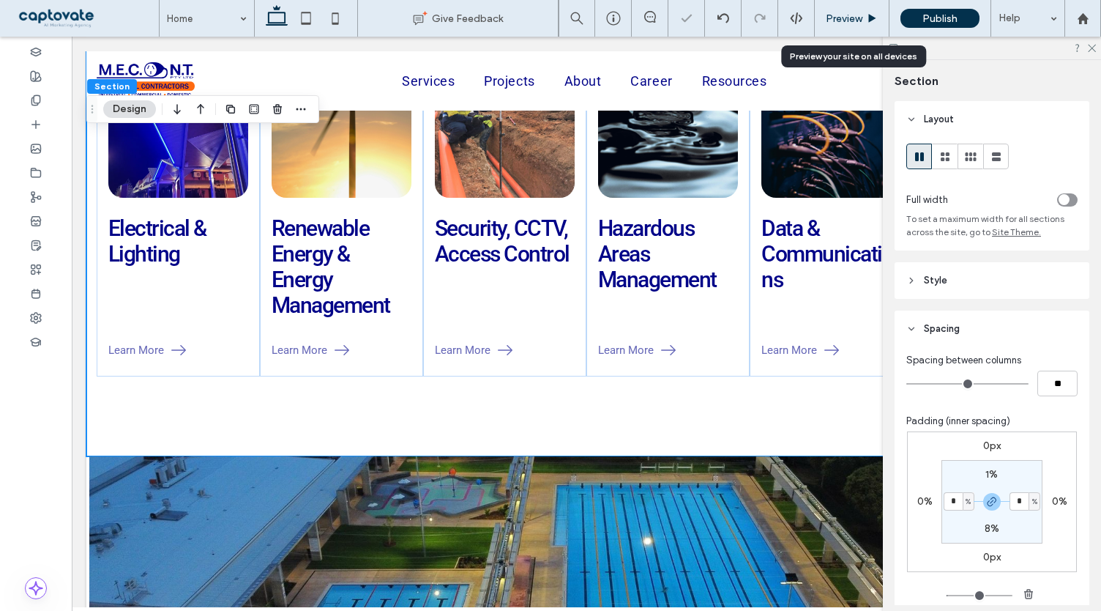
click at [863, 24] on div "Preview" at bounding box center [852, 18] width 75 height 37
click at [861, 23] on span "Preview" at bounding box center [844, 18] width 37 height 12
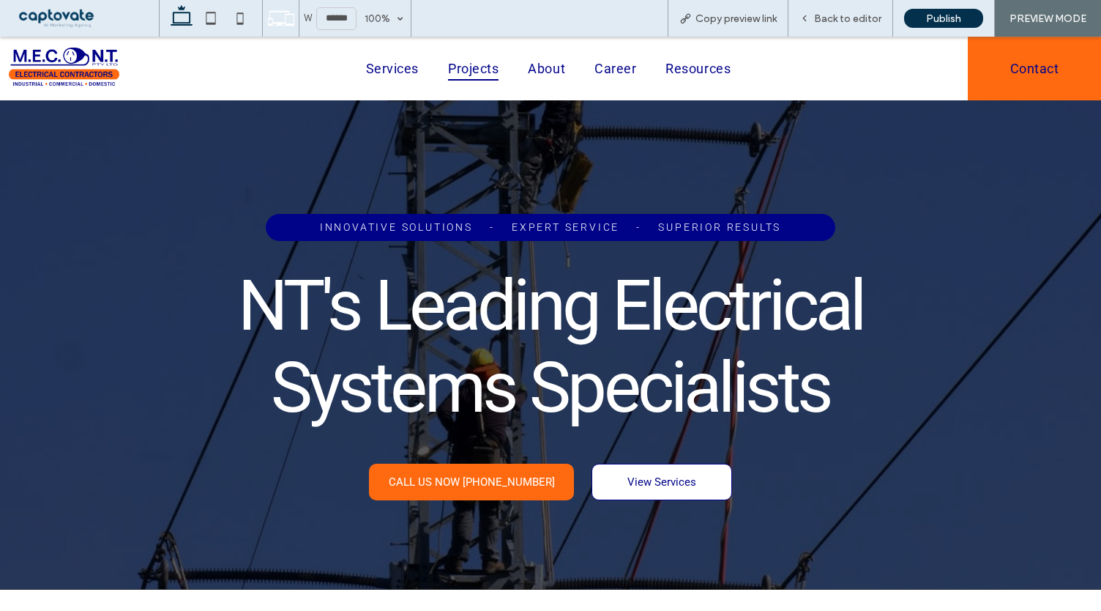
click at [487, 75] on span "Projects" at bounding box center [473, 67] width 51 height 23
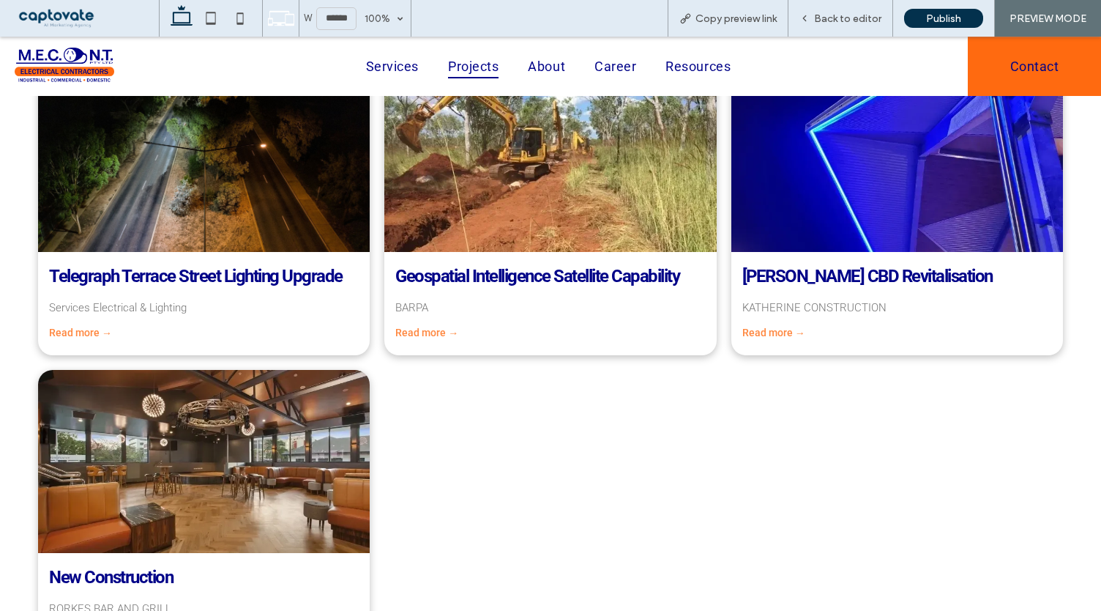
scroll to position [508, 0]
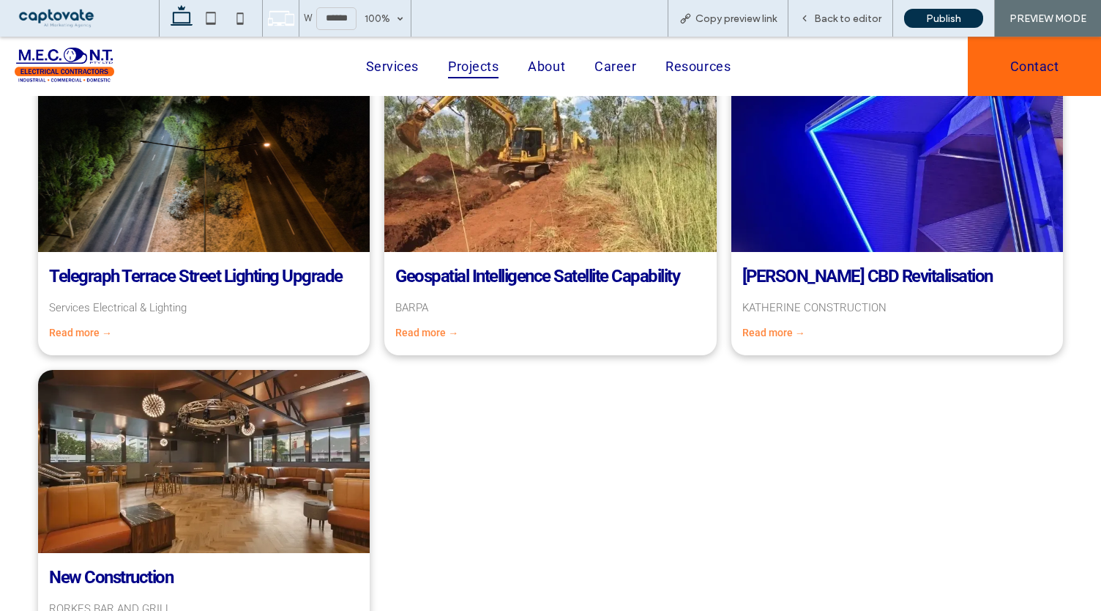
click at [72, 334] on link "Read more →" at bounding box center [80, 333] width 63 height 12
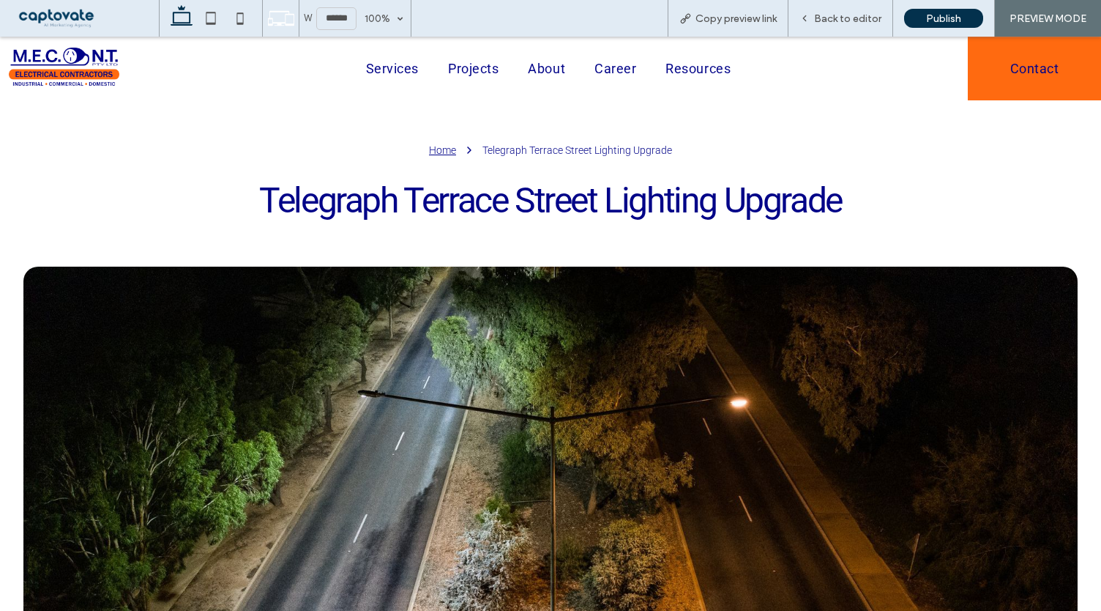
click at [67, 73] on img at bounding box center [64, 69] width 111 height 42
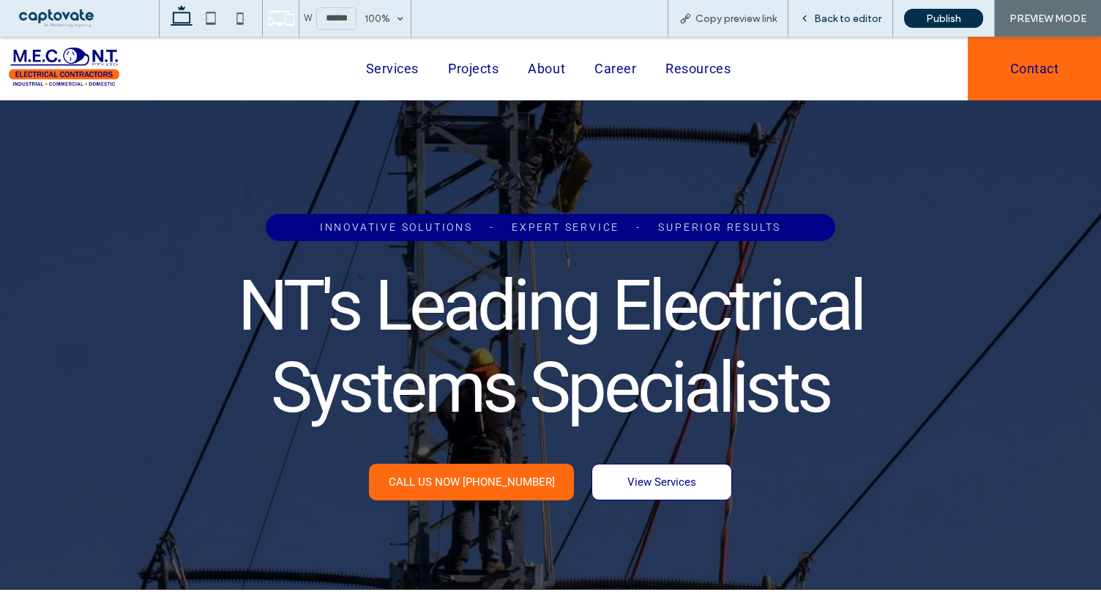
click at [868, 21] on span "Back to editor" at bounding box center [847, 18] width 67 height 12
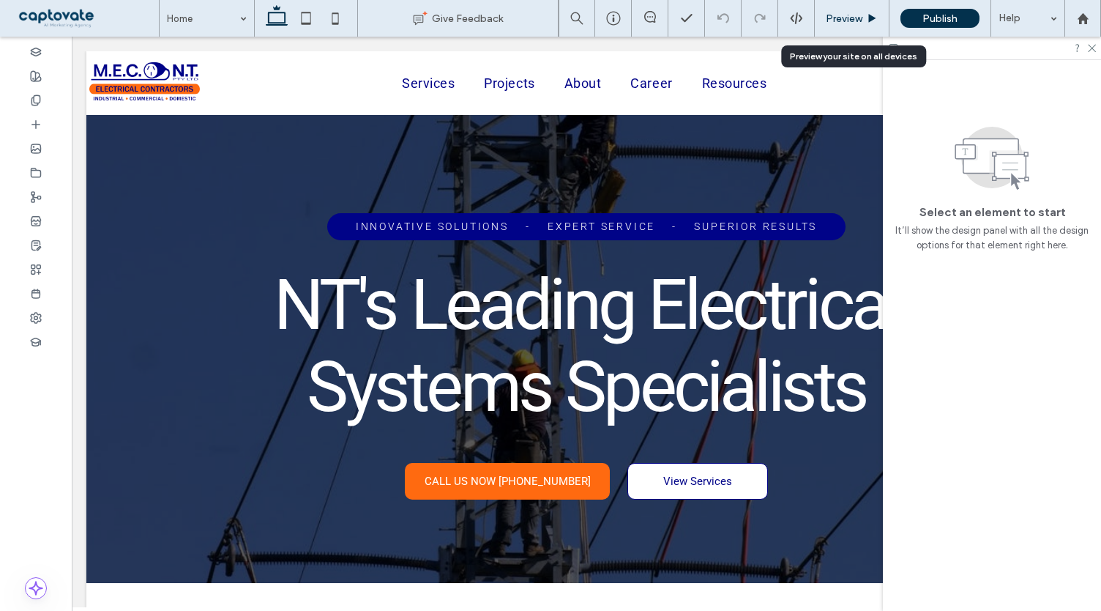
click at [871, 20] on use at bounding box center [872, 18] width 7 height 8
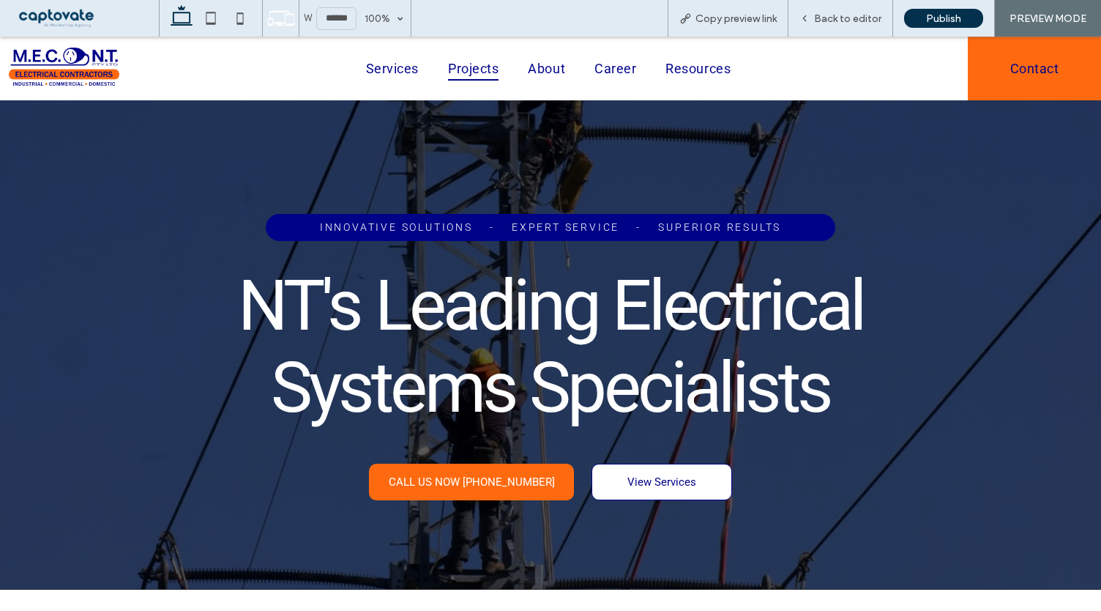
click at [482, 67] on span "Projects" at bounding box center [473, 67] width 51 height 23
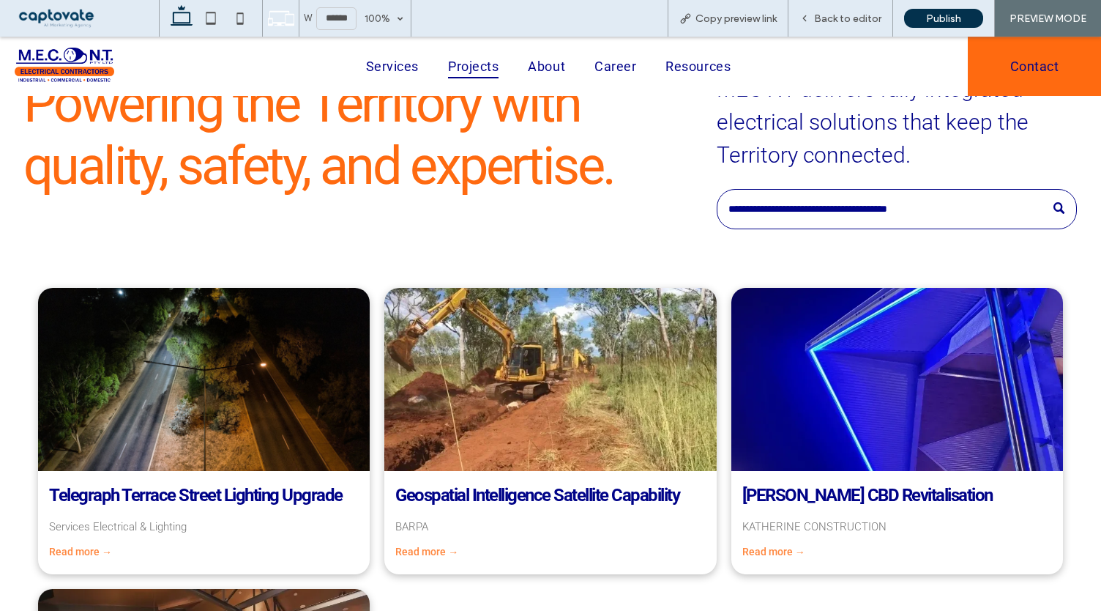
scroll to position [362, 0]
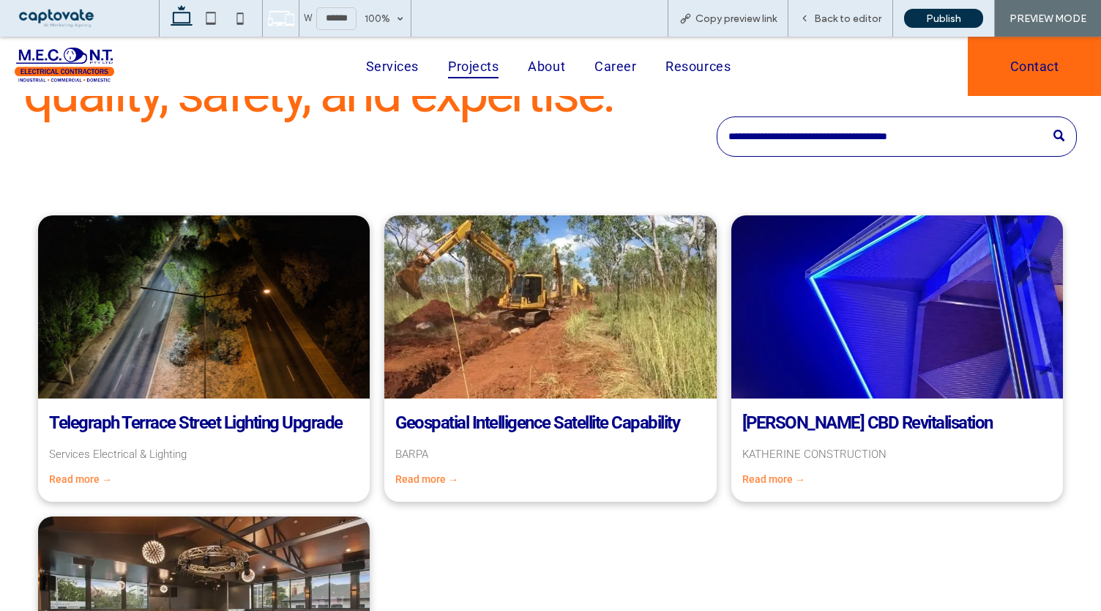
click at [75, 477] on link "Read more →" at bounding box center [80, 479] width 63 height 12
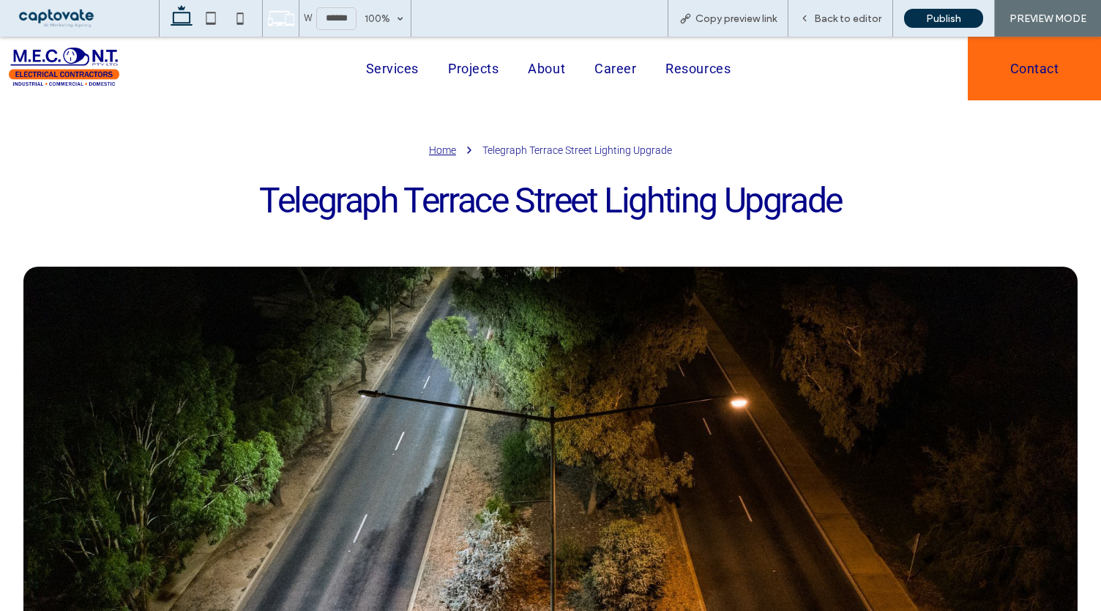
click at [52, 48] on img at bounding box center [64, 69] width 111 height 42
